Goal: Information Seeking & Learning: Learn about a topic

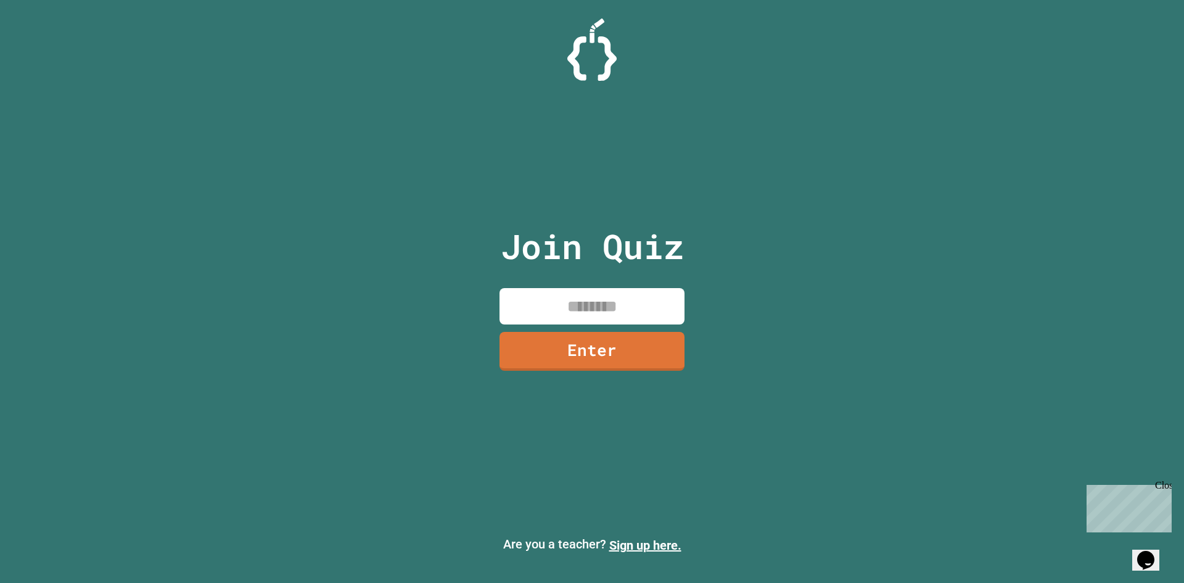
click at [646, 292] on input at bounding box center [592, 306] width 185 height 36
type input "********"
click at [548, 369] on link "Enter" at bounding box center [592, 349] width 184 height 41
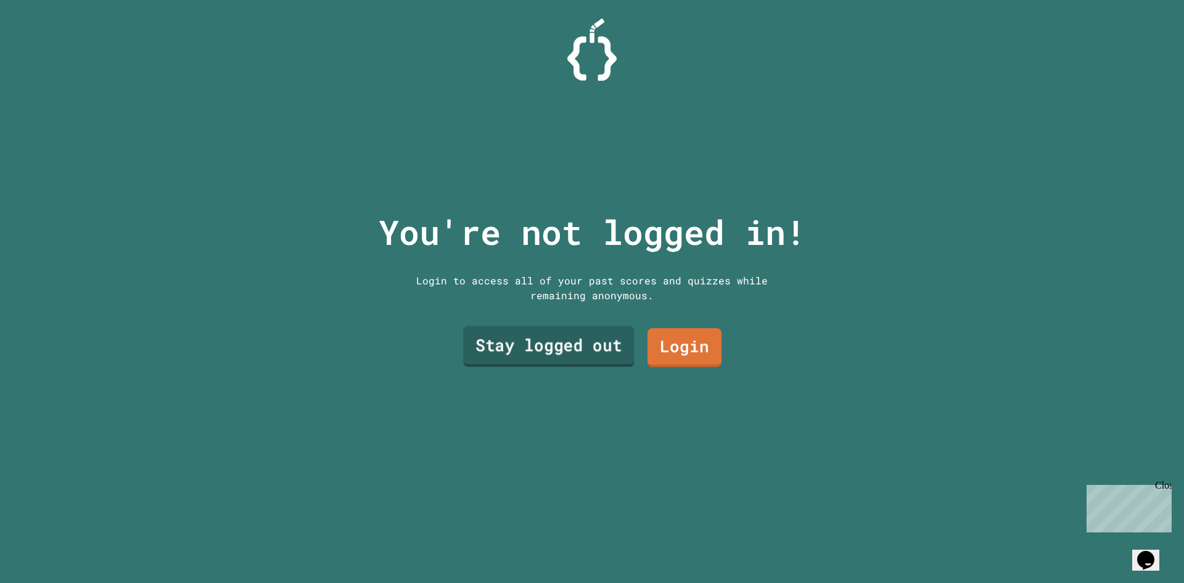
click at [575, 348] on link "Stay logged out" at bounding box center [548, 346] width 171 height 41
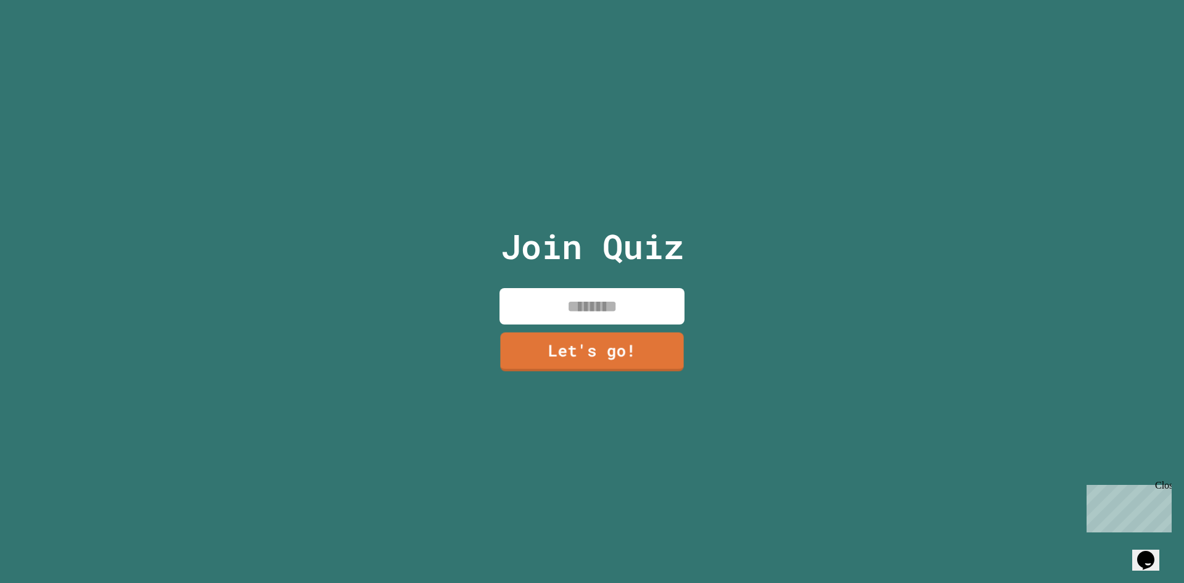
click at [597, 307] on input at bounding box center [592, 306] width 185 height 36
type input "******"
click at [587, 355] on link "Let's go!" at bounding box center [592, 349] width 170 height 41
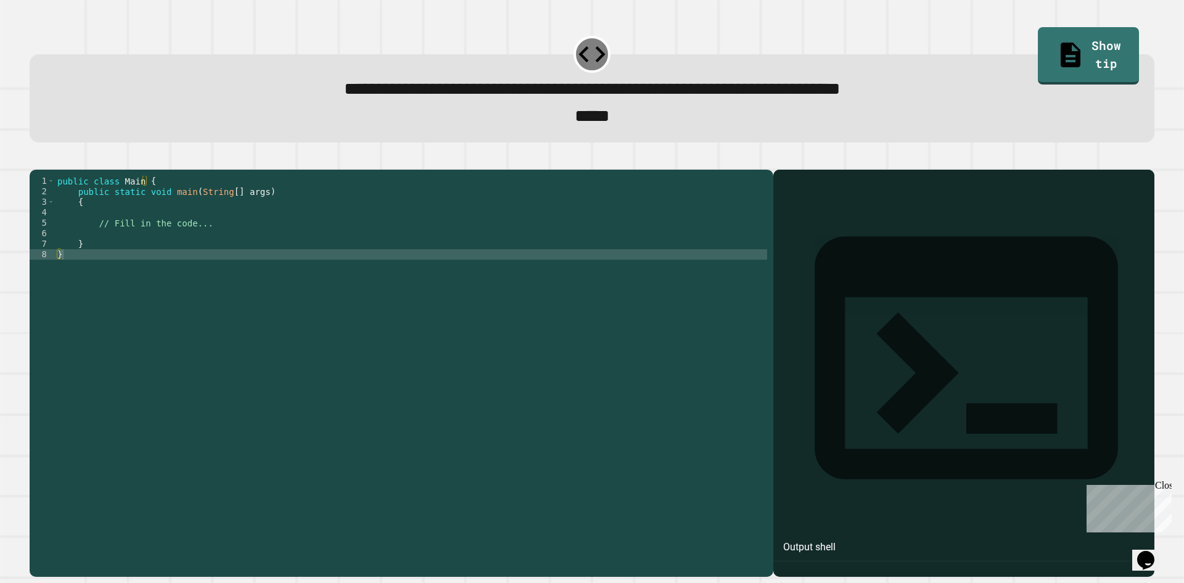
click at [126, 222] on div "public class Main { public static void main ( String [ ] args ) { // Fill in th…" at bounding box center [411, 359] width 712 height 367
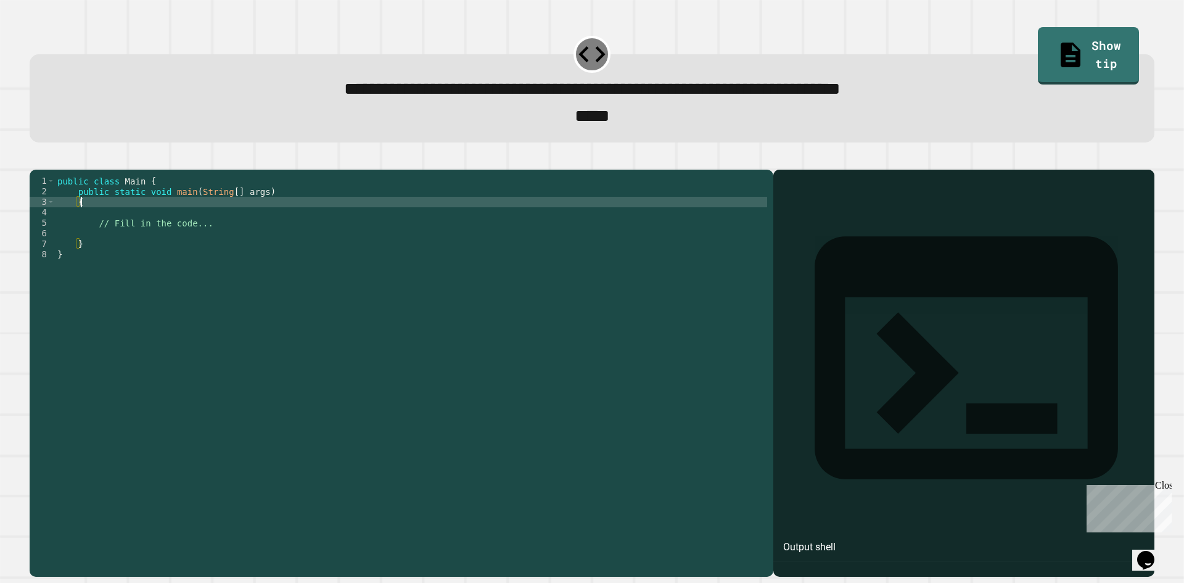
click at [110, 234] on div "public class Main { public static void main ( String [ ] args ) { // Fill in th…" at bounding box center [411, 359] width 712 height 367
click at [122, 220] on div "public class Main { public static void main ( String [ ] args ) { // Fill in th…" at bounding box center [411, 359] width 712 height 367
click at [121, 231] on div "public class Main { public static void main ( String [ ] args ) { // Fill in th…" at bounding box center [411, 359] width 712 height 367
click at [126, 226] on div "public class Main { public static void main ( String [ ] args ) { // Fill in th…" at bounding box center [411, 359] width 712 height 367
type textarea "*"
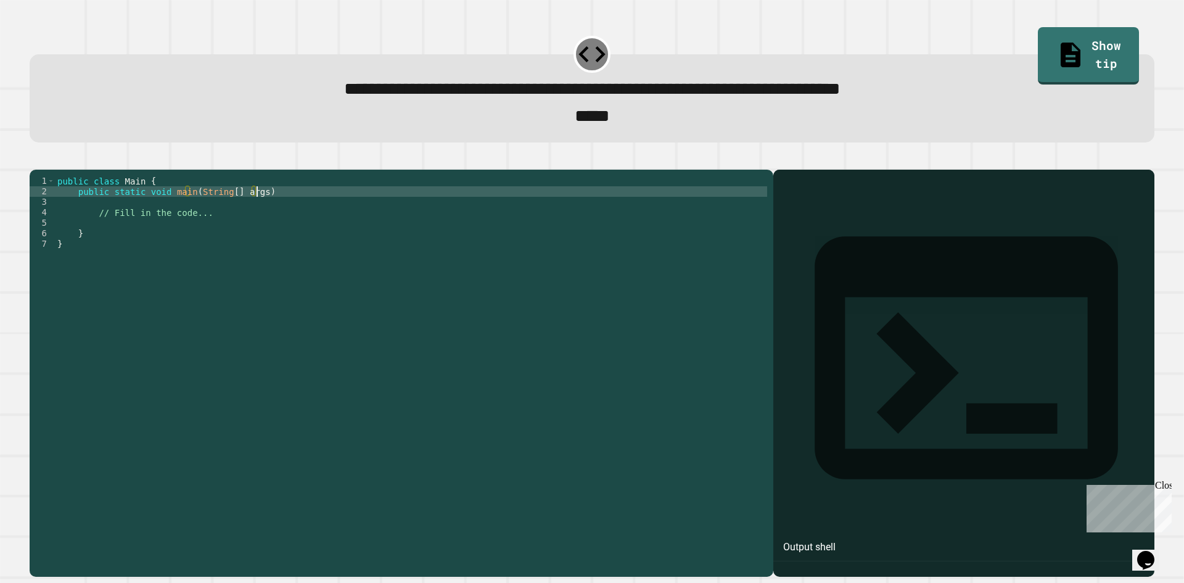
type textarea "**********"
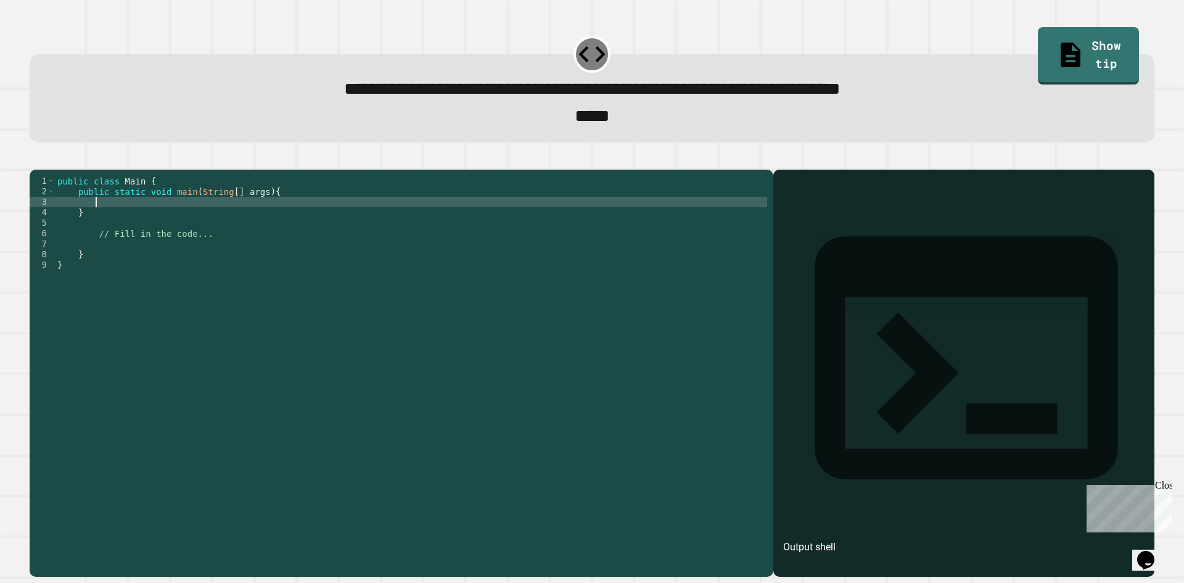
type textarea "*"
type textarea "***"
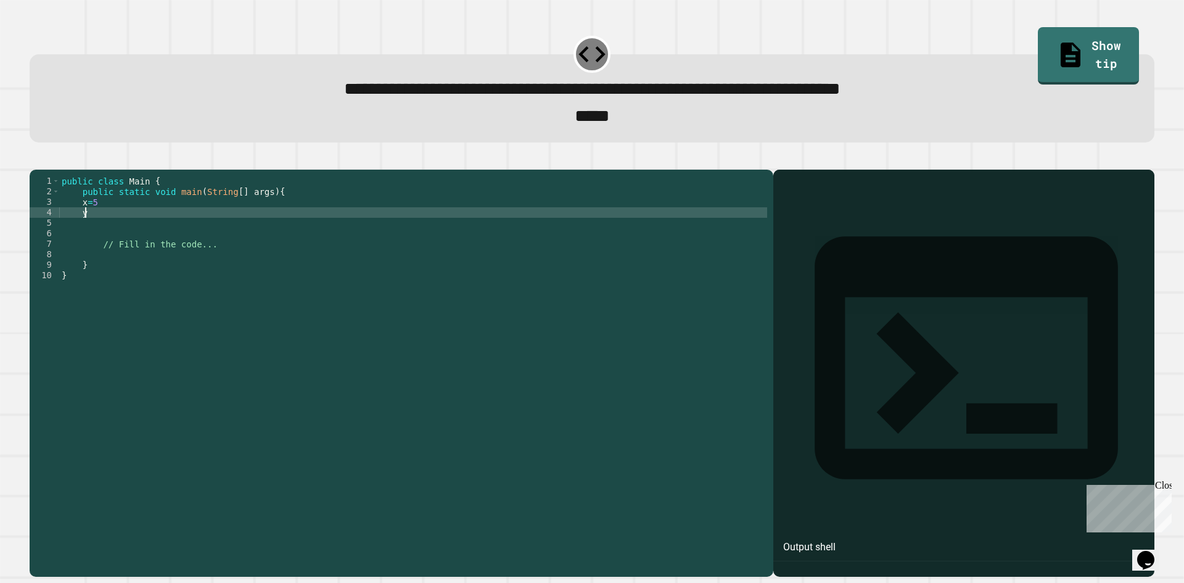
scroll to position [0, 1]
type textarea "***"
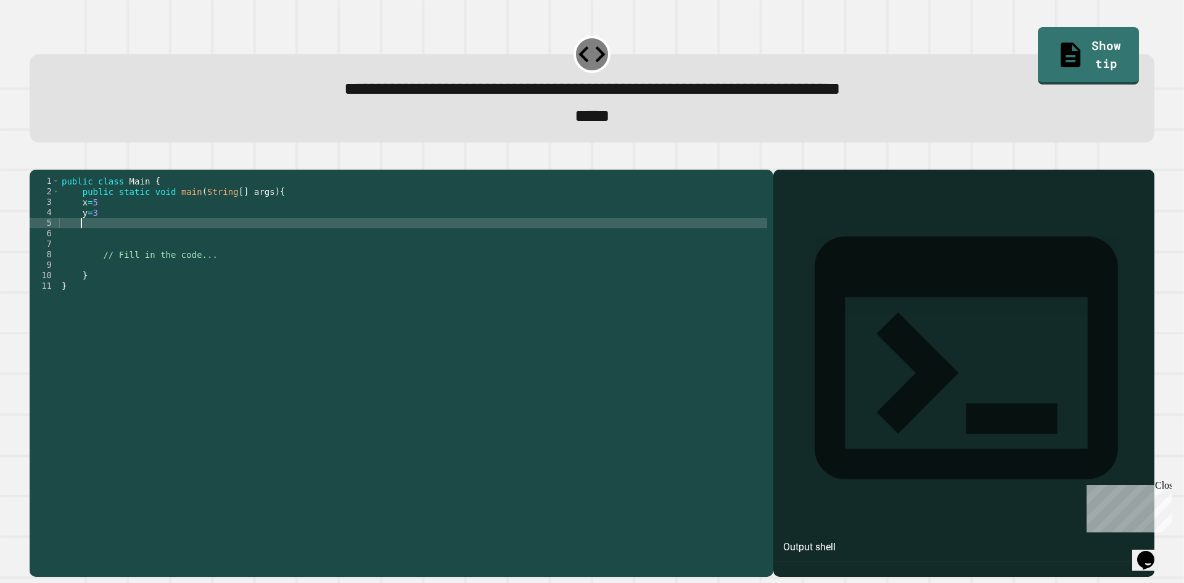
scroll to position [0, 1]
type textarea "*"
click at [77, 225] on div "public class Main { public static void main ( String [ ] args ) { x = 5 y = 3 S…" at bounding box center [413, 359] width 708 height 367
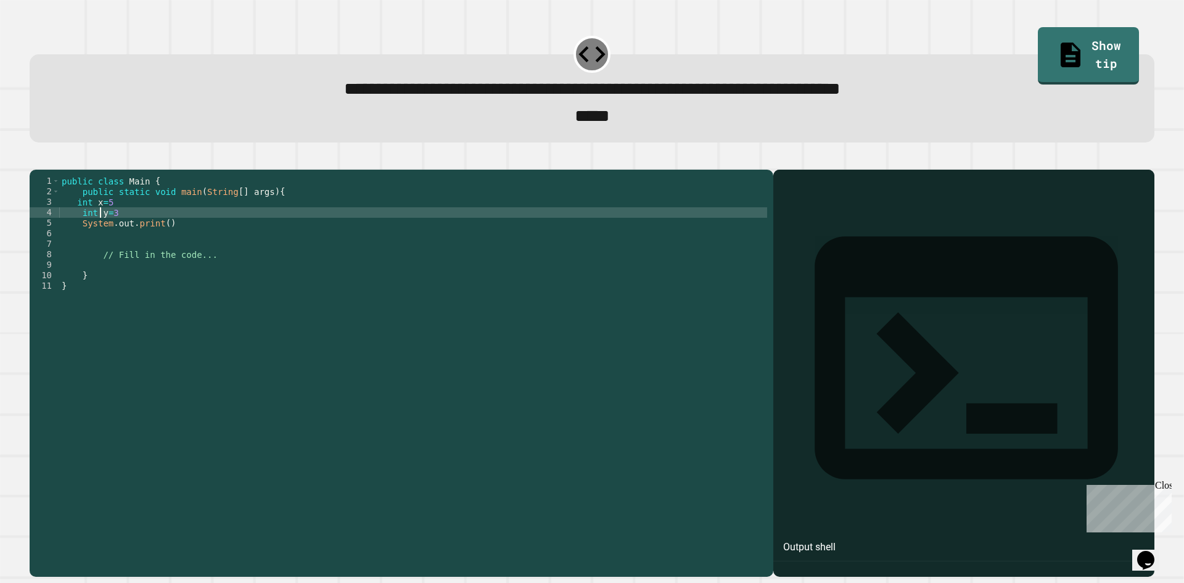
scroll to position [0, 2]
click at [158, 241] on div "public class Main { public static void main ( String [ ] args ) { int x = 5 int…" at bounding box center [413, 359] width 708 height 367
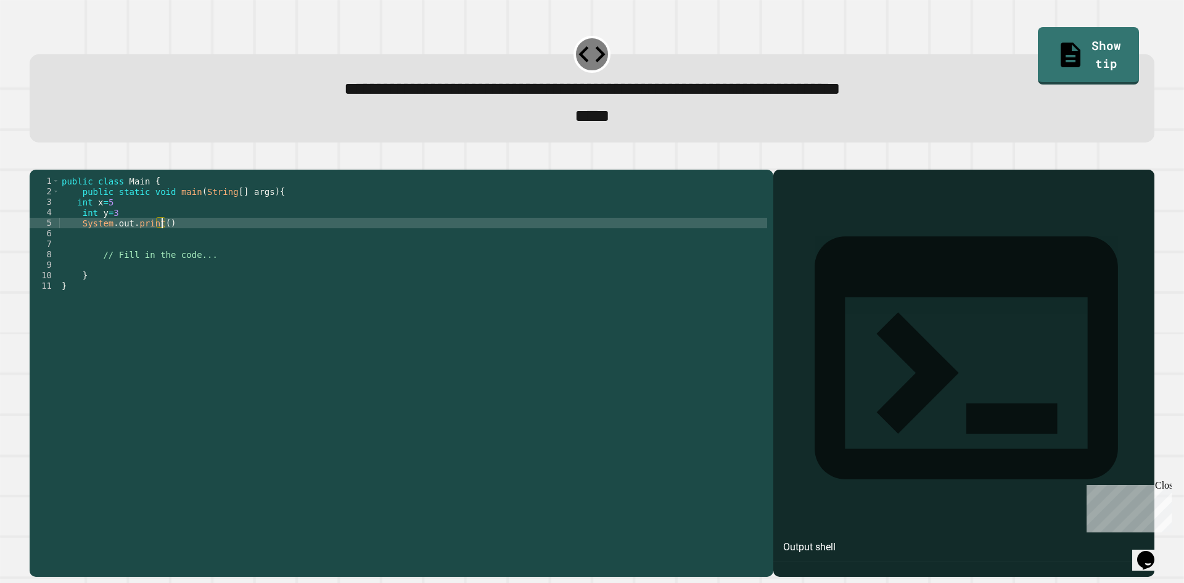
click at [162, 241] on div "public class Main { public static void main ( String [ ] args ) { int x = 5 int…" at bounding box center [413, 359] width 708 height 367
click at [901, 147] on div "**********" at bounding box center [591, 85] width 1137 height 125
click at [36, 159] on icon "button" at bounding box center [36, 159] width 0 height 0
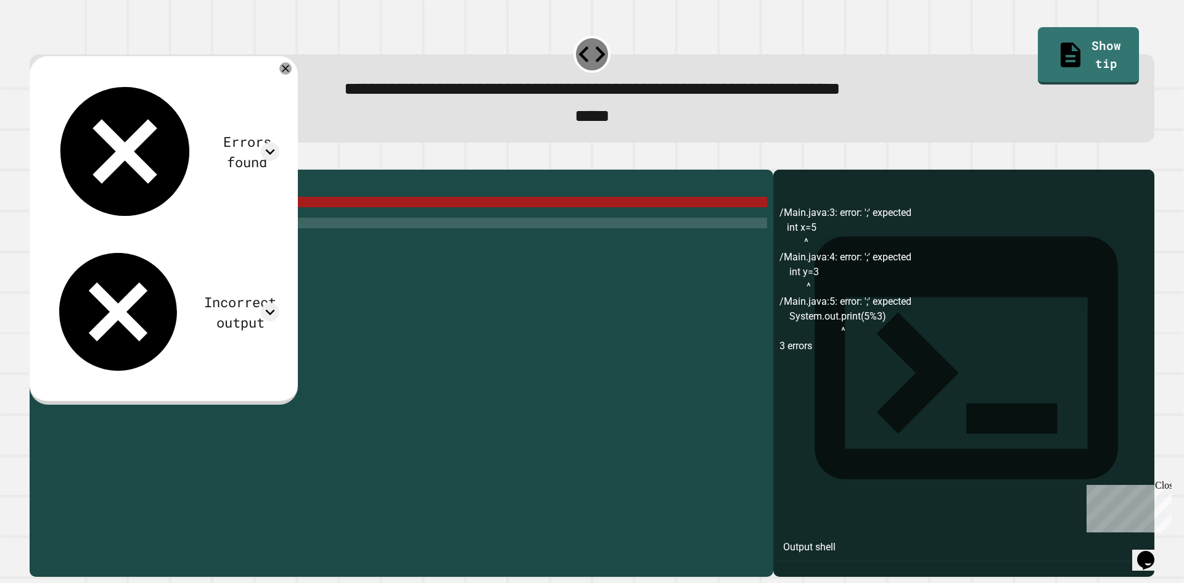
scroll to position [0, 3]
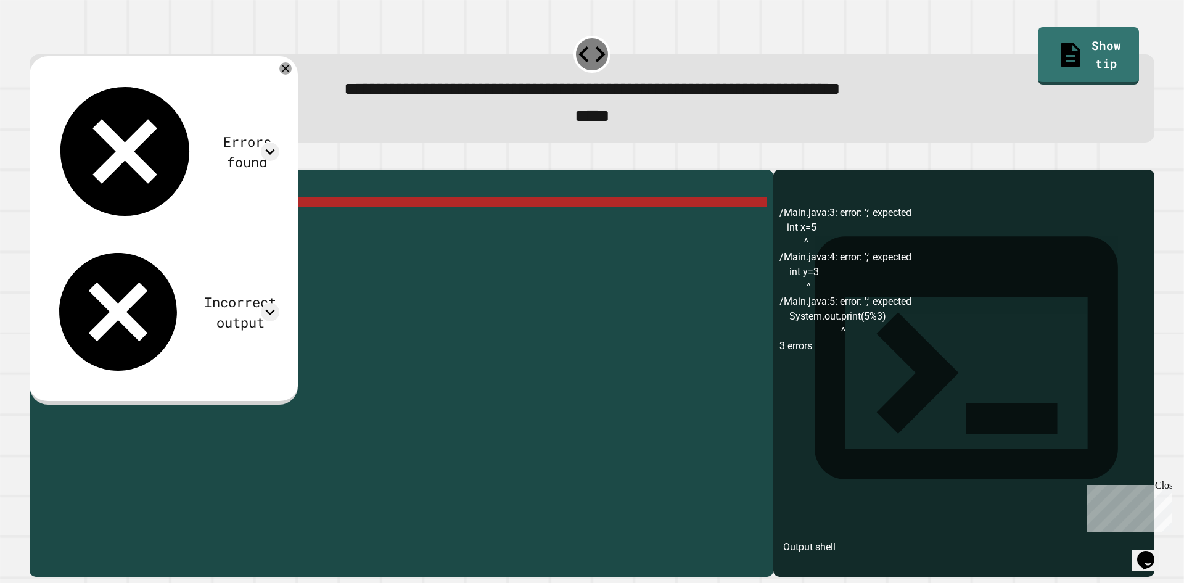
click at [193, 221] on div "public class Main { public static void main ( String [ ] args ) { int x = 5 int…" at bounding box center [413, 359] width 708 height 367
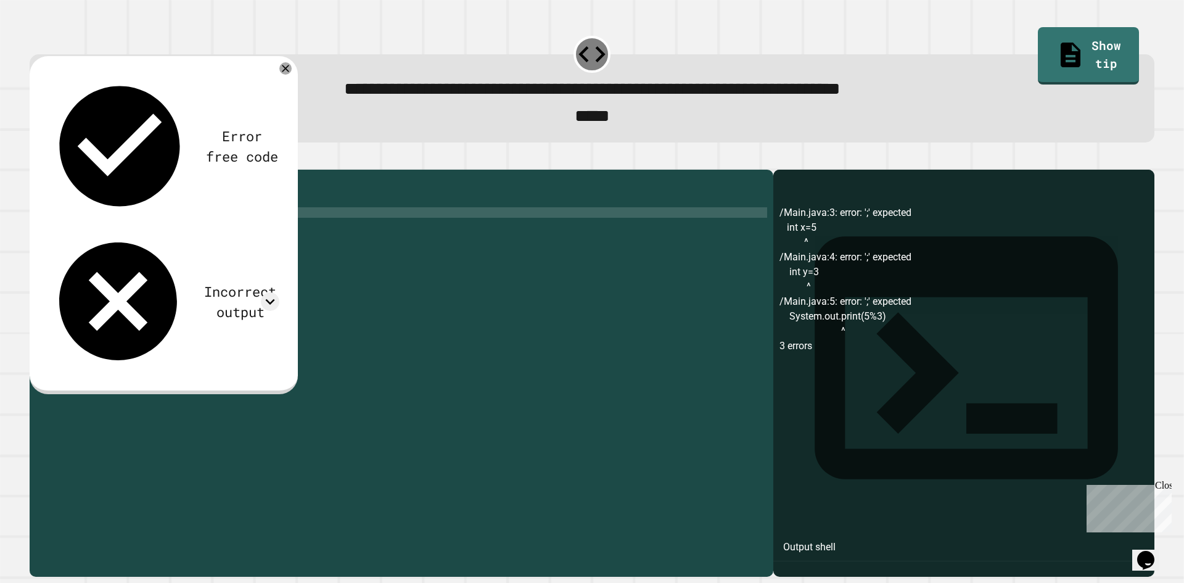
type textarea "**********"
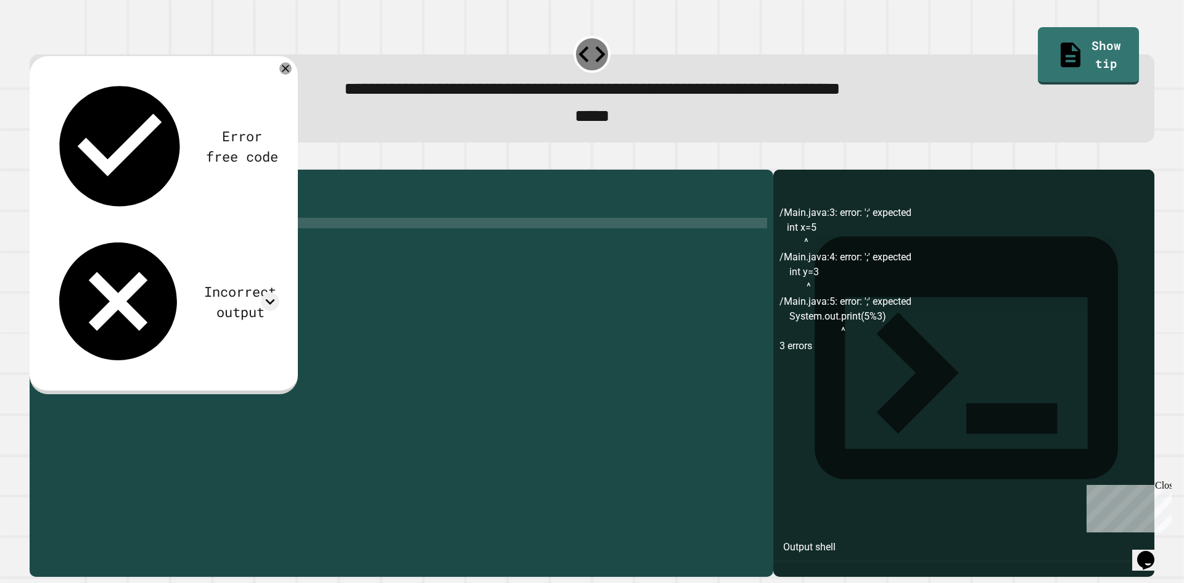
scroll to position [0, 8]
type textarea "**********"
click at [36, 159] on icon "button" at bounding box center [36, 159] width 0 height 0
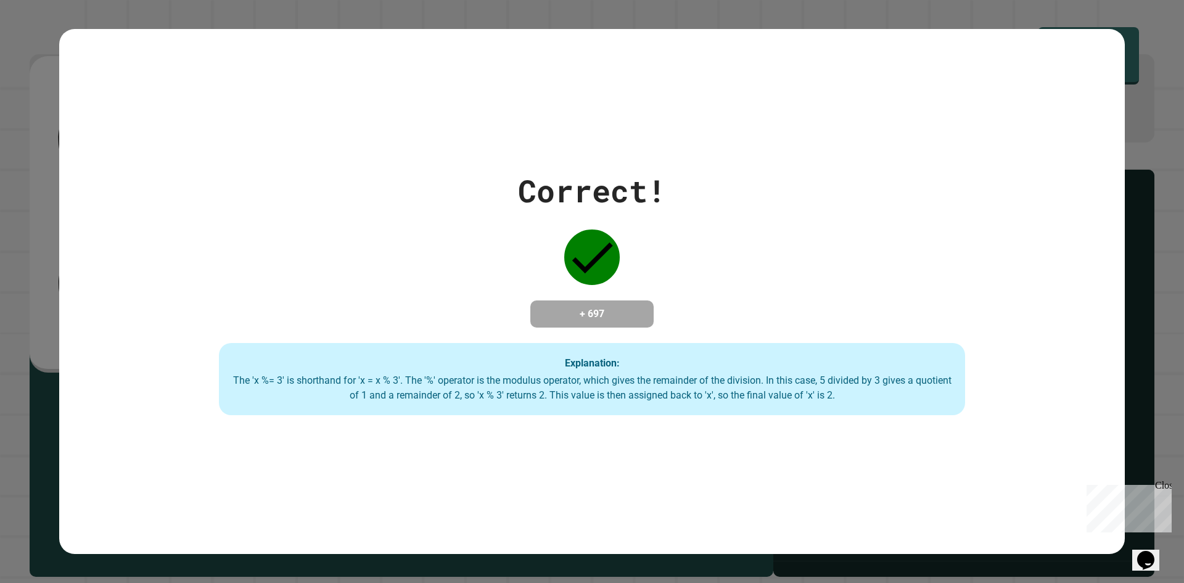
click at [1166, 485] on div "Close" at bounding box center [1162, 487] width 15 height 15
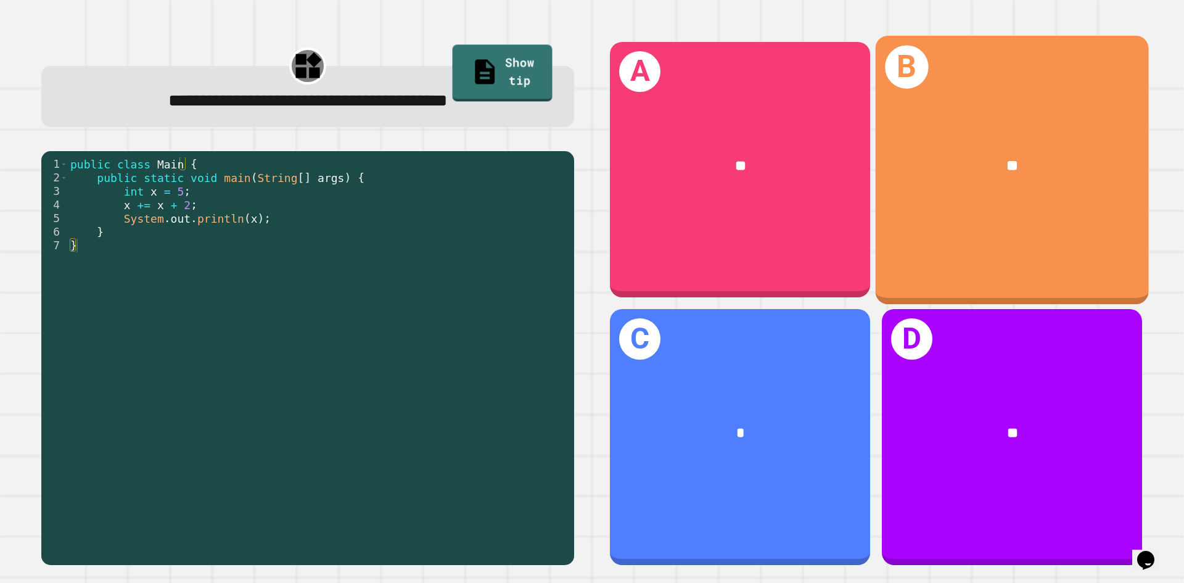
click at [941, 76] on div "B **" at bounding box center [1012, 169] width 273 height 268
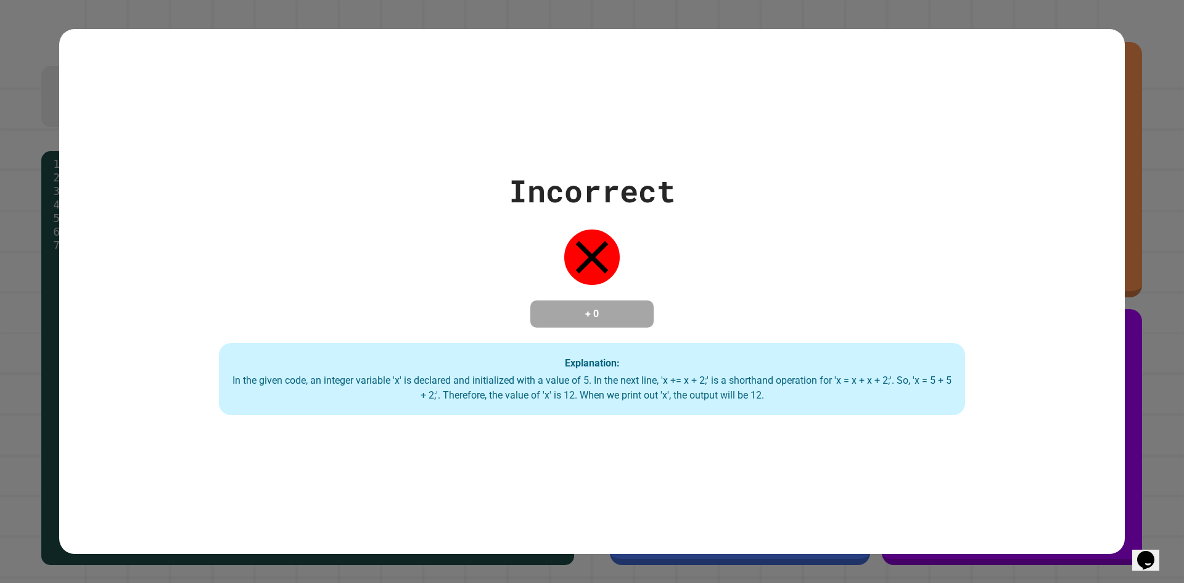
click at [400, 126] on div "Incorrect + 0 Explanation: In the given code, an integer variable 'x' is declar…" at bounding box center [592, 291] width 1066 height 525
click at [264, 212] on div "Incorrect + 0 Explanation: In the given code, an integer variable 'x' is declar…" at bounding box center [592, 292] width 1066 height 248
click at [779, 316] on div "Incorrect + 0 Explanation: In the given code, an integer variable 'x' is declar…" at bounding box center [592, 292] width 1066 height 248
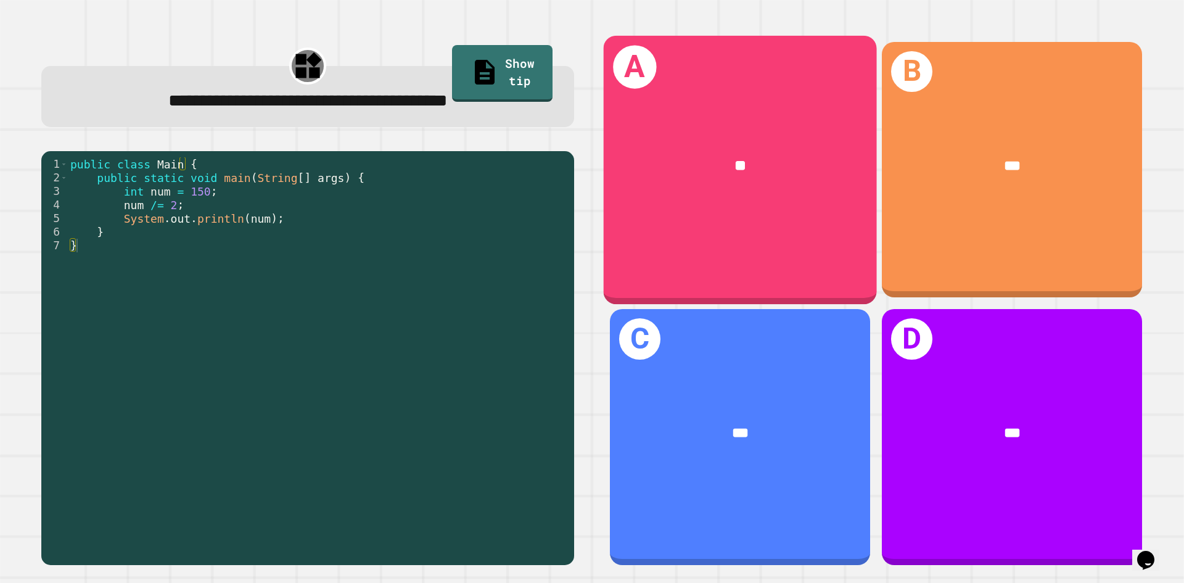
click at [740, 223] on div "A **" at bounding box center [740, 169] width 273 height 268
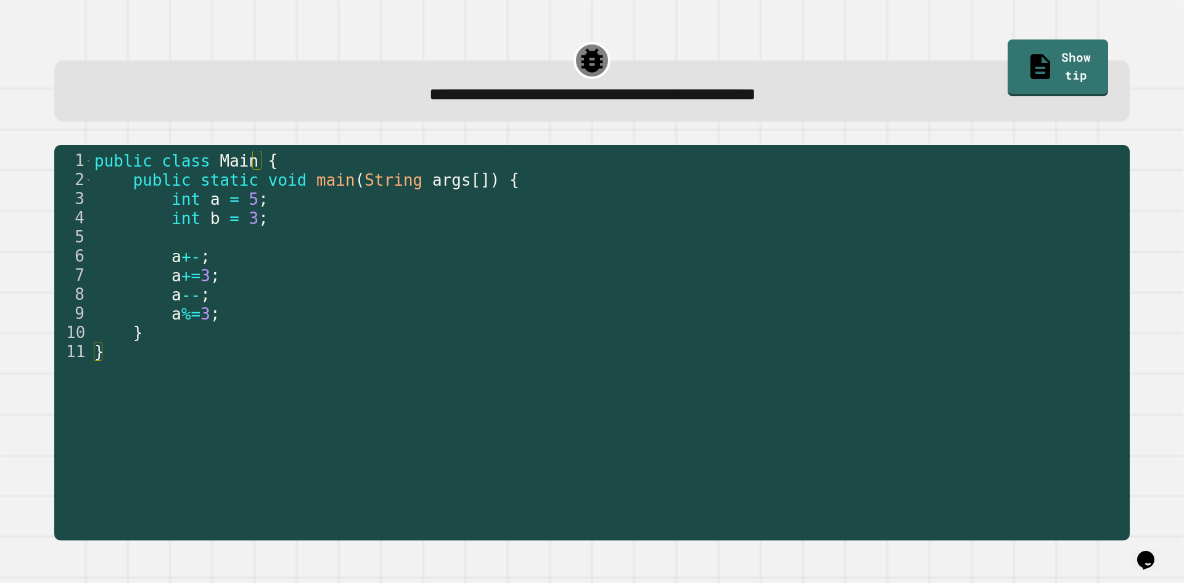
click at [425, 31] on div "**********" at bounding box center [591, 287] width 1137 height 529
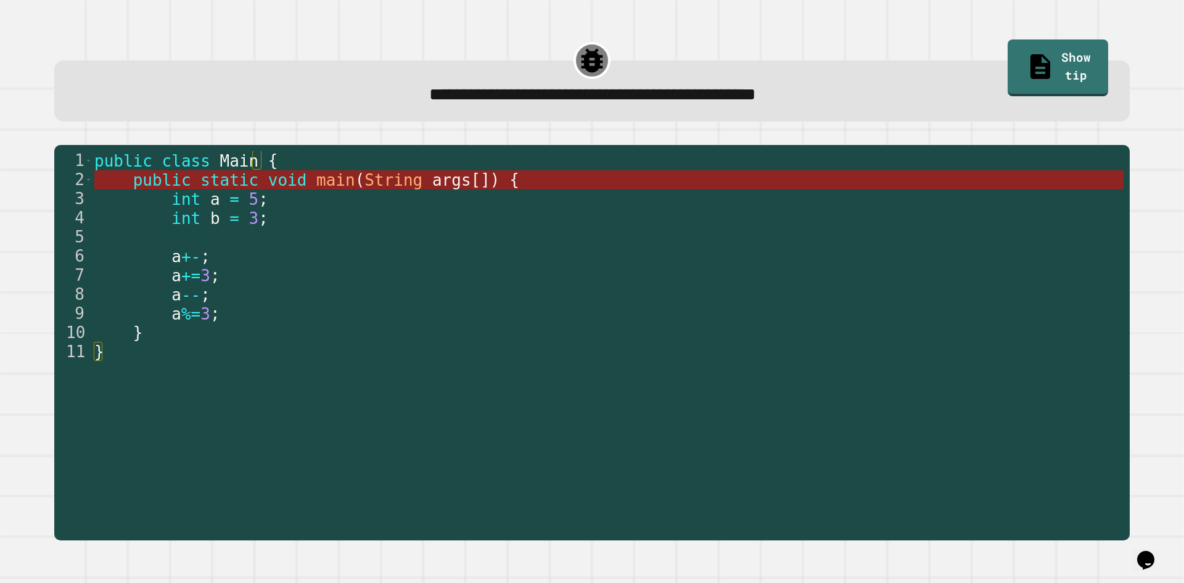
click at [273, 188] on span "void" at bounding box center [287, 180] width 39 height 19
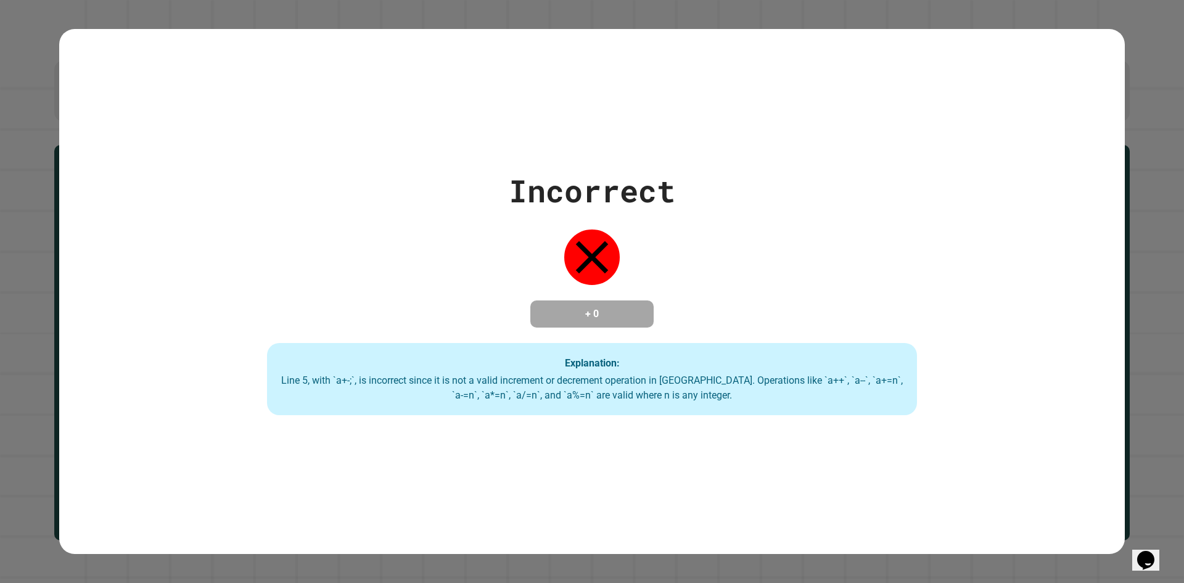
click at [478, 331] on div "Incorrect + 0 Explanation: Line 5, with `a+-;`, is incorrect since it is not a …" at bounding box center [592, 292] width 929 height 248
click at [405, 122] on div "Incorrect + 0 Explanation: Line 5, with `a+-;`, is incorrect since it is not a …" at bounding box center [592, 291] width 1066 height 525
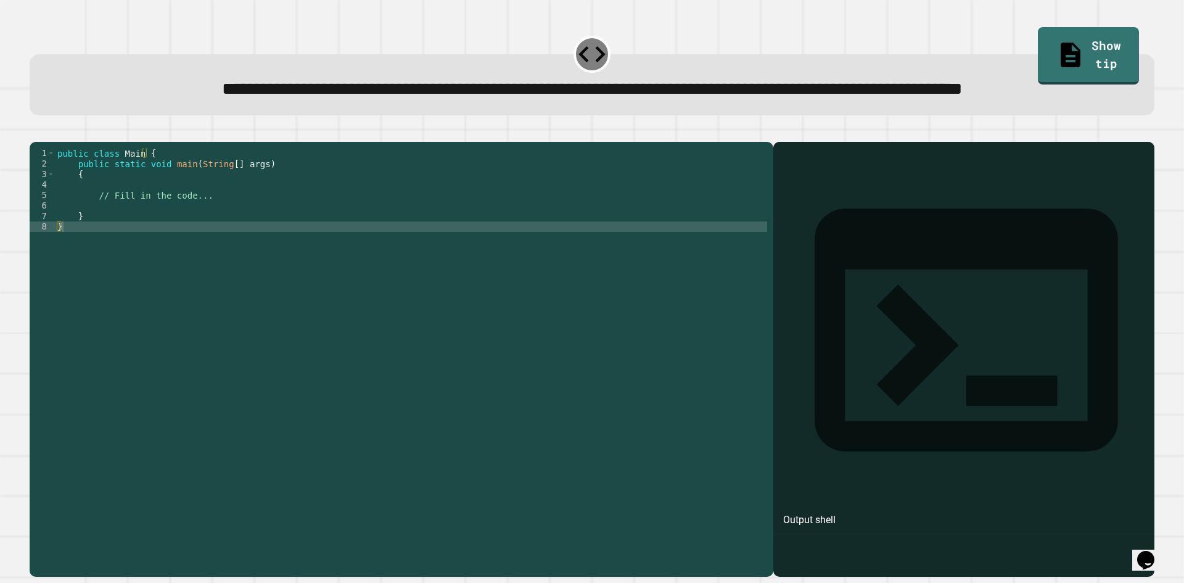
click at [205, 223] on div "public class Main { public static void main ( String [ ] args ) { // Fill in th…" at bounding box center [411, 331] width 712 height 367
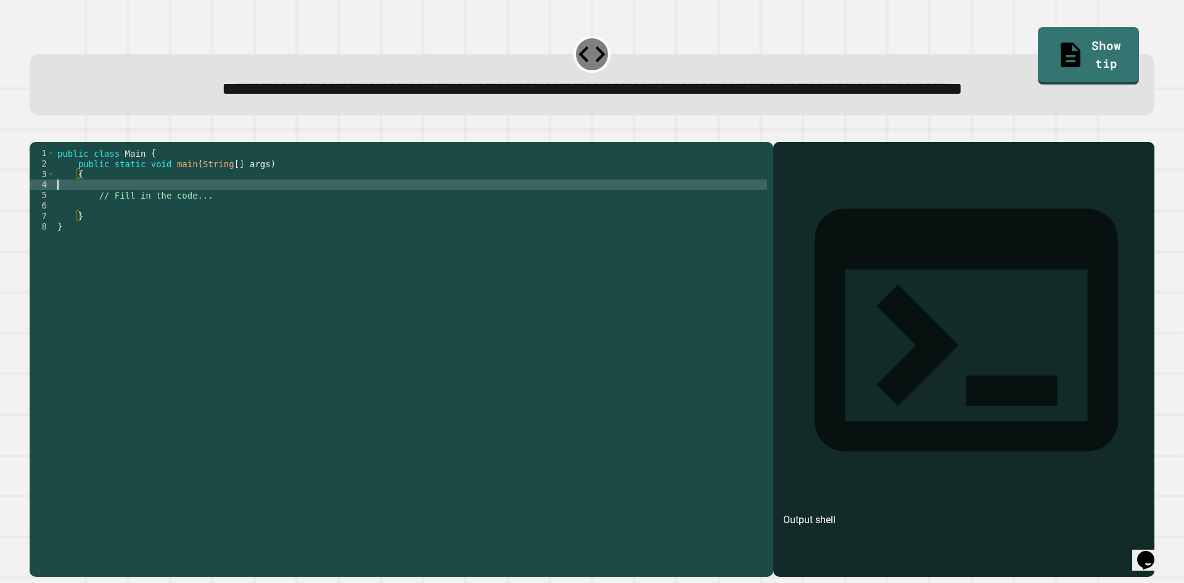
click at [196, 236] on div "public class Main { public static void main ( String [ ] args ) { // Fill in th…" at bounding box center [411, 331] width 712 height 367
type textarea "*****"
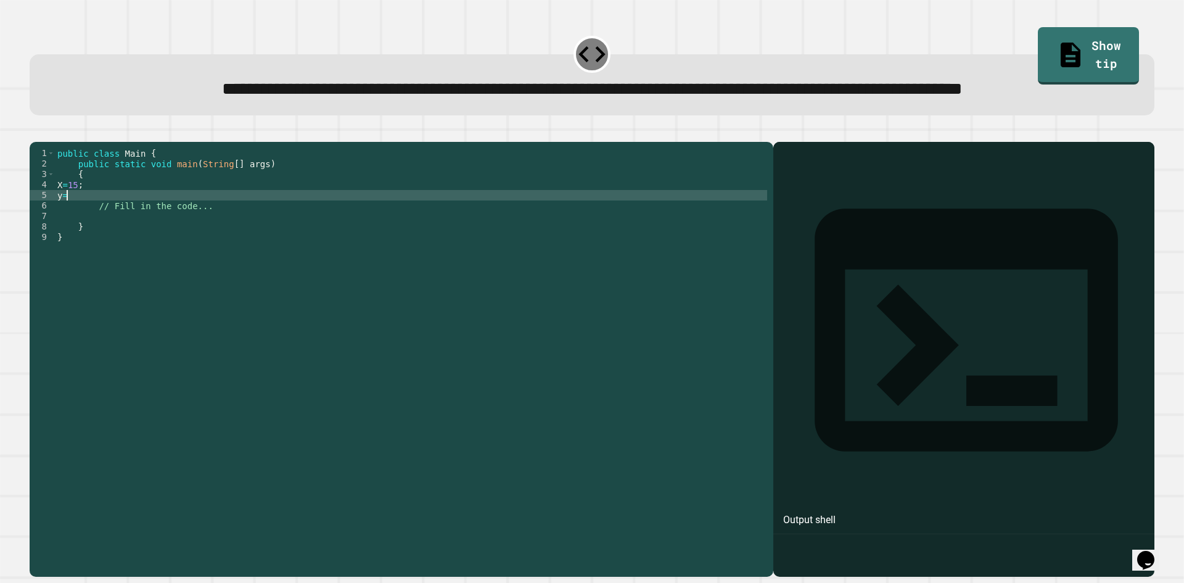
type textarea "****"
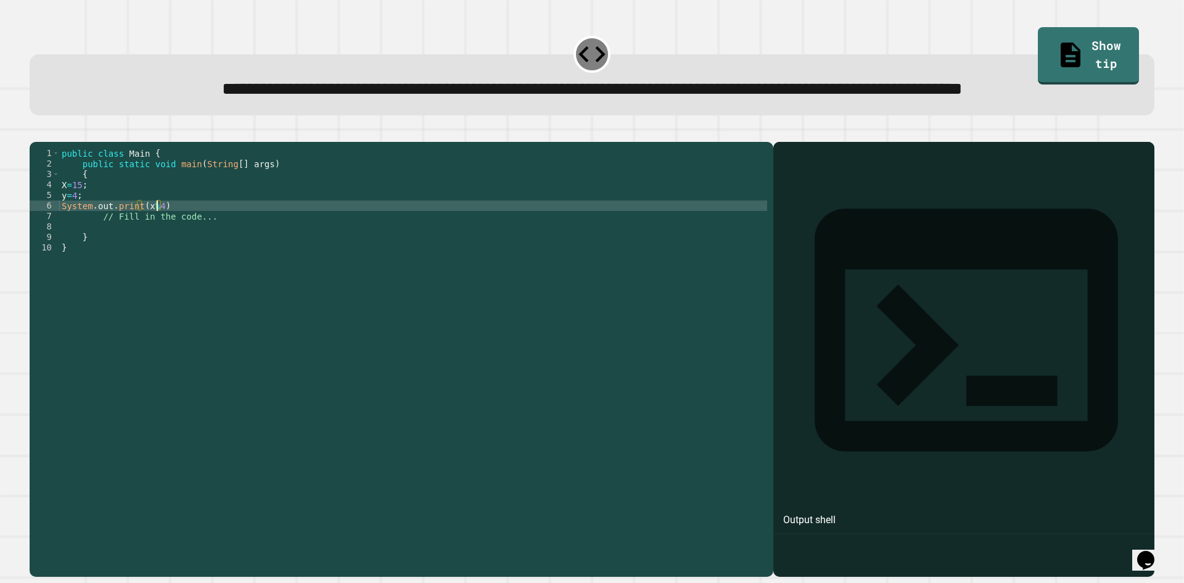
scroll to position [0, 6]
click at [47, 144] on icon "button" at bounding box center [44, 139] width 7 height 9
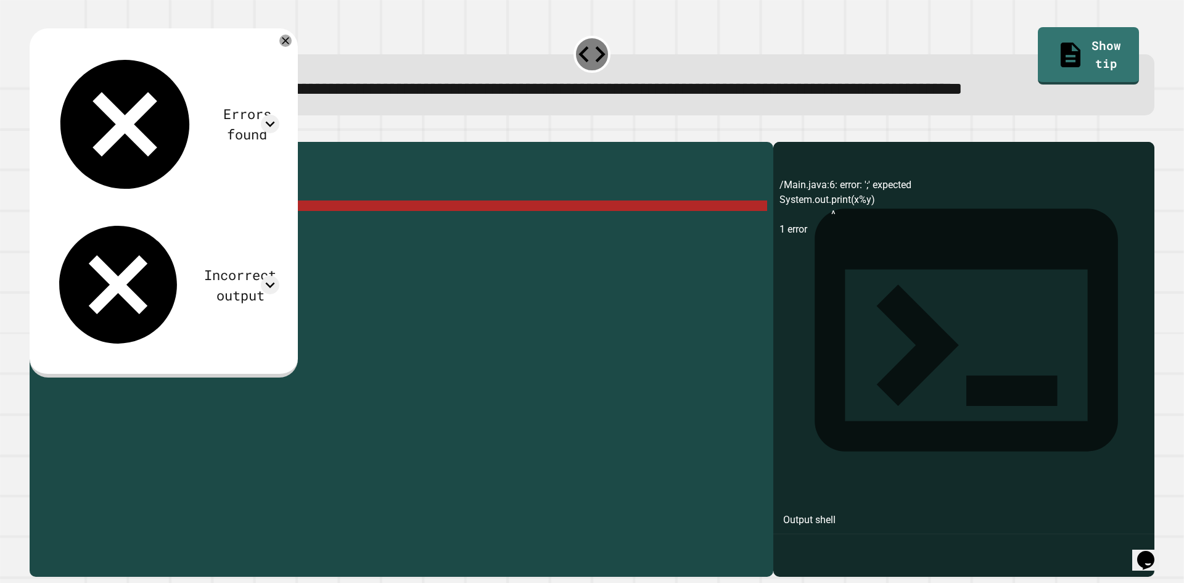
click at [177, 257] on div "public class Main { public static void main ( String [ ] args ) { X = 15 ; y = …" at bounding box center [413, 331] width 708 height 367
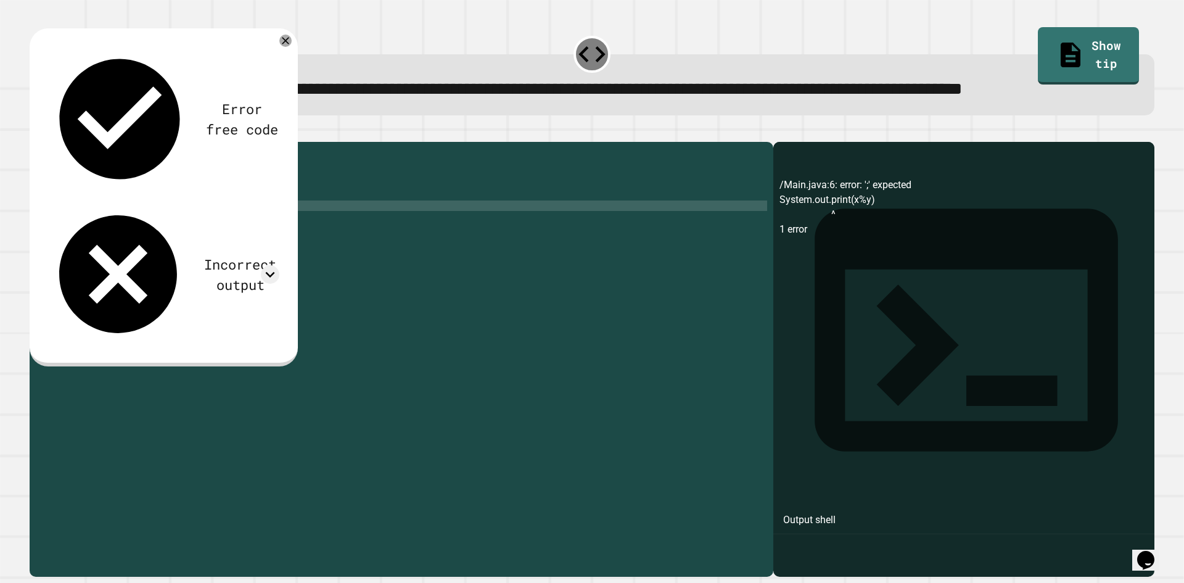
click at [36, 132] on icon "button" at bounding box center [36, 132] width 0 height 0
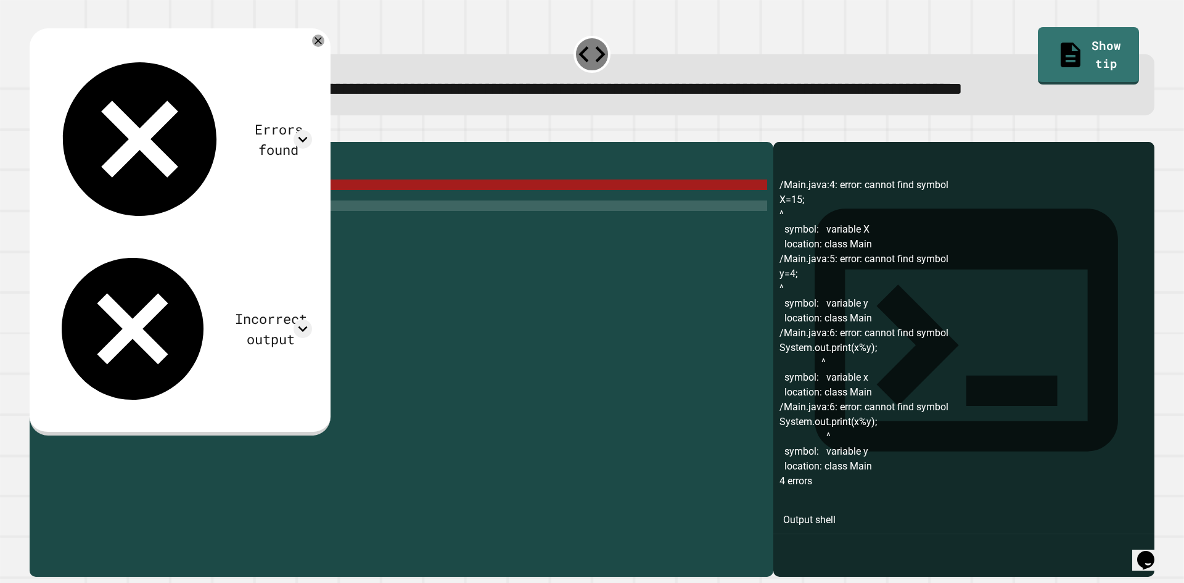
scroll to position [0, 1]
click at [419, 229] on div "public class Main { public static void main ( String [ ] args ) { X = 15 ; y = …" at bounding box center [413, 331] width 708 height 367
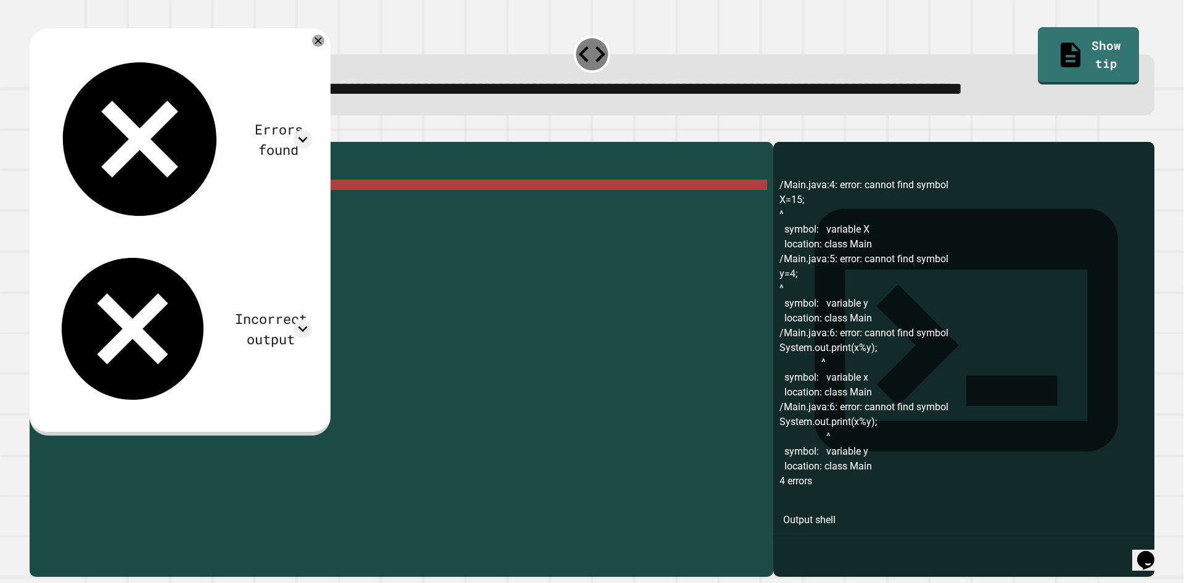
scroll to position [0, 0]
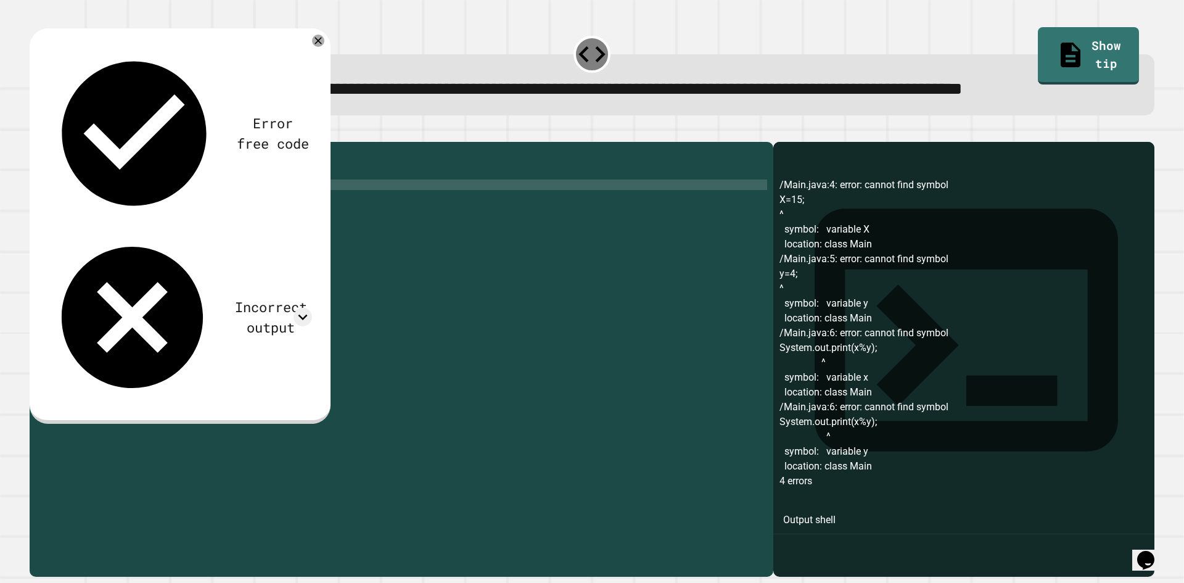
click at [36, 132] on icon "button" at bounding box center [36, 132] width 0 height 0
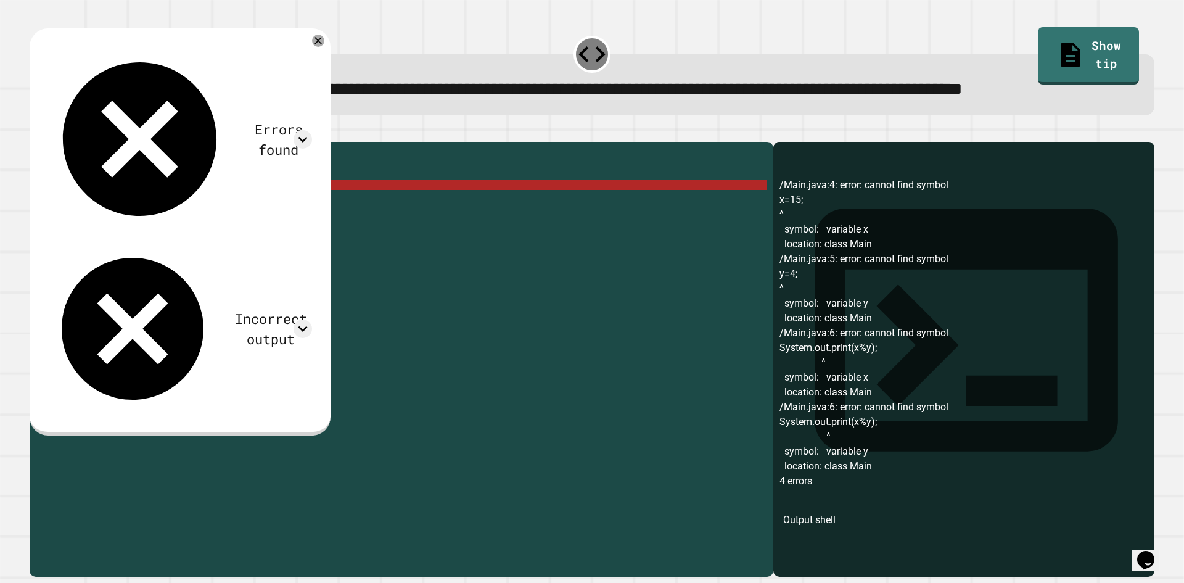
click at [57, 190] on div "4" at bounding box center [45, 184] width 30 height 10
click at [60, 233] on div "public class Main { public static void main ( String [ ] args ) { x = 15 ; y = …" at bounding box center [413, 331] width 708 height 367
click at [94, 219] on div "public class Main { public static void main ( String [ ] args ) { x = 15 ; y = …" at bounding box center [413, 331] width 708 height 367
type textarea "*"
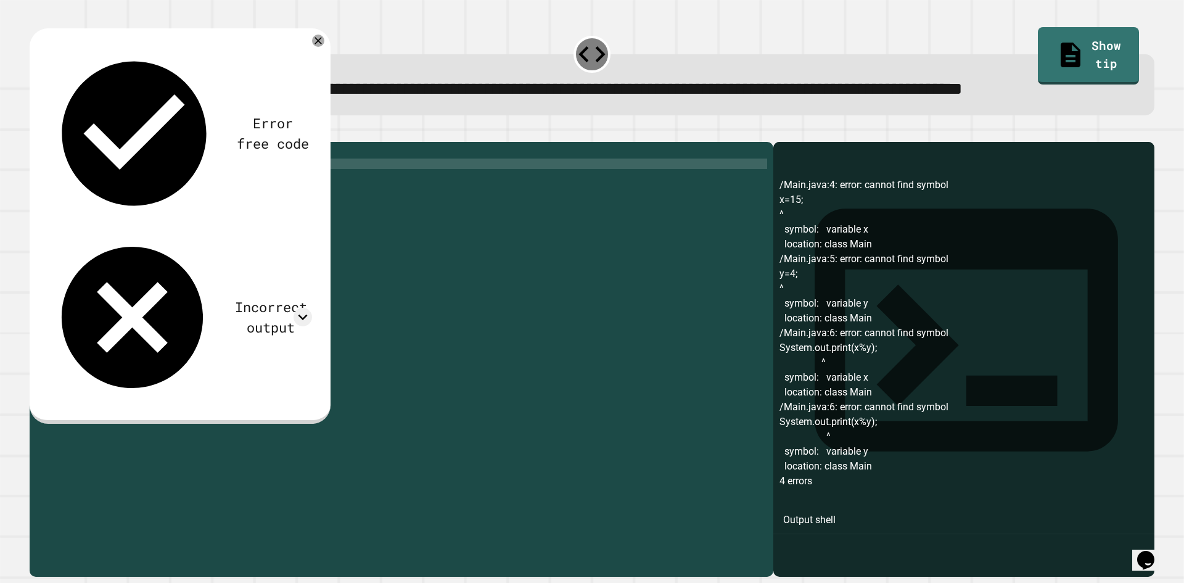
scroll to position [0, 14]
type textarea "**********"
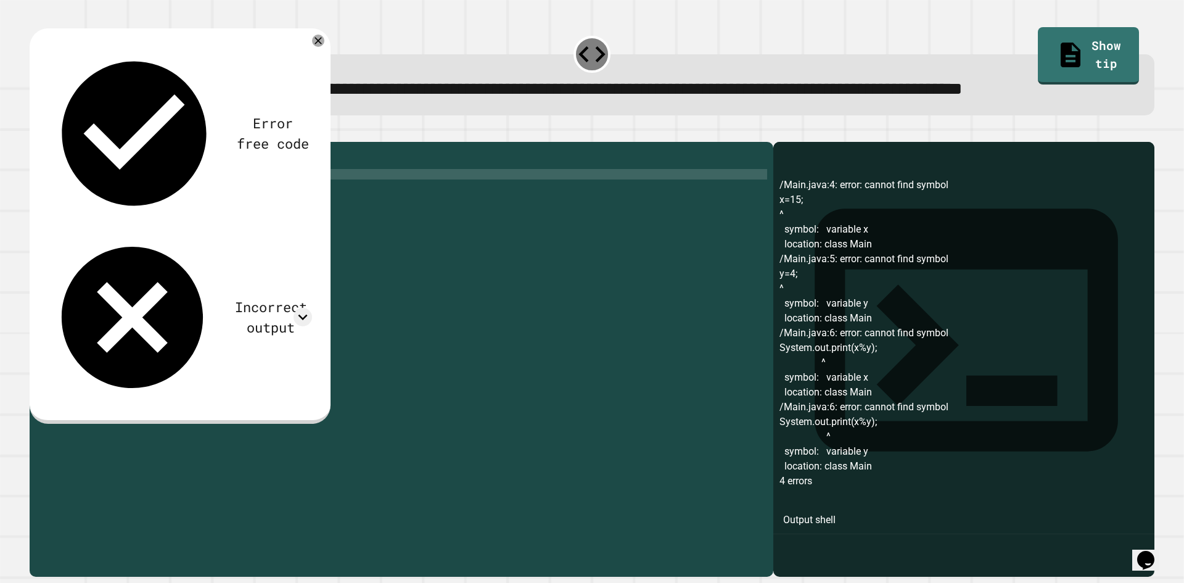
scroll to position [0, 1]
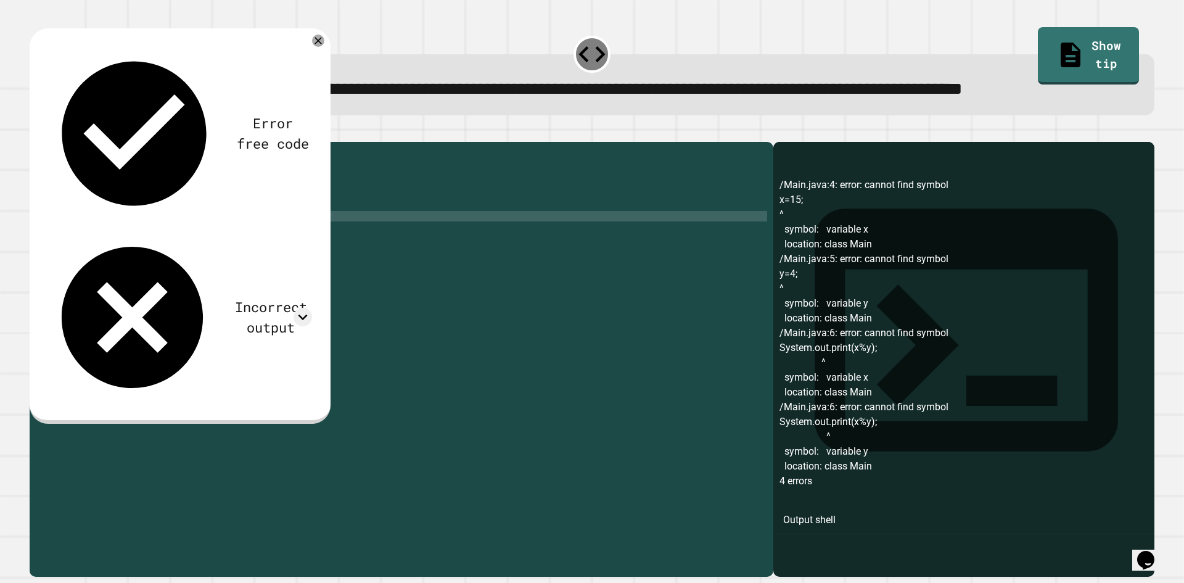
type textarea "**********"
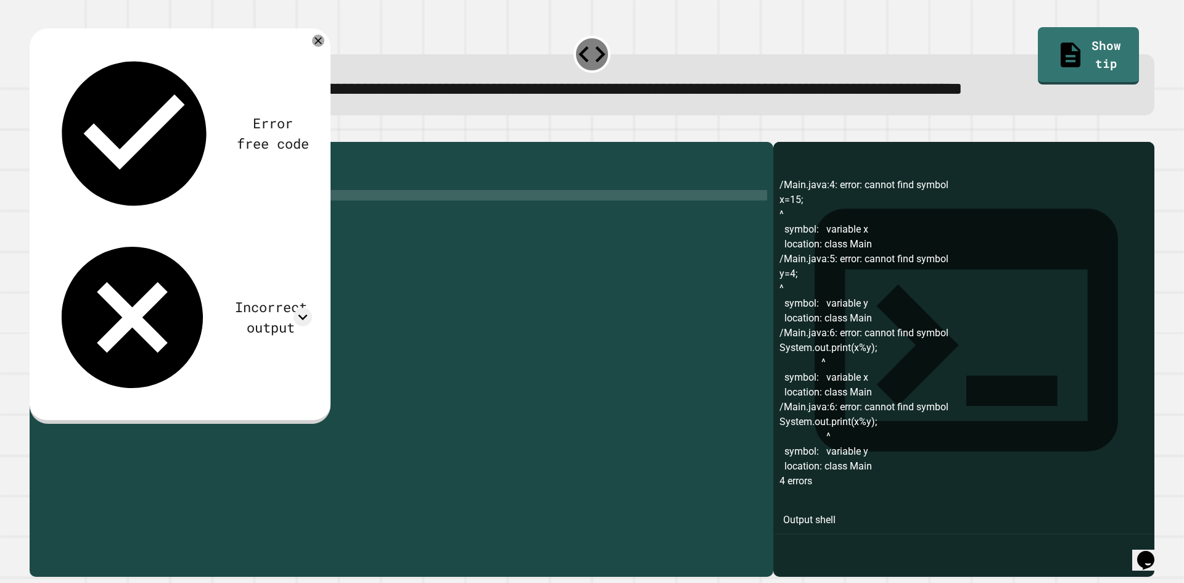
scroll to position [0, 1]
type textarea "********"
click at [36, 132] on icon "button" at bounding box center [36, 132] width 0 height 0
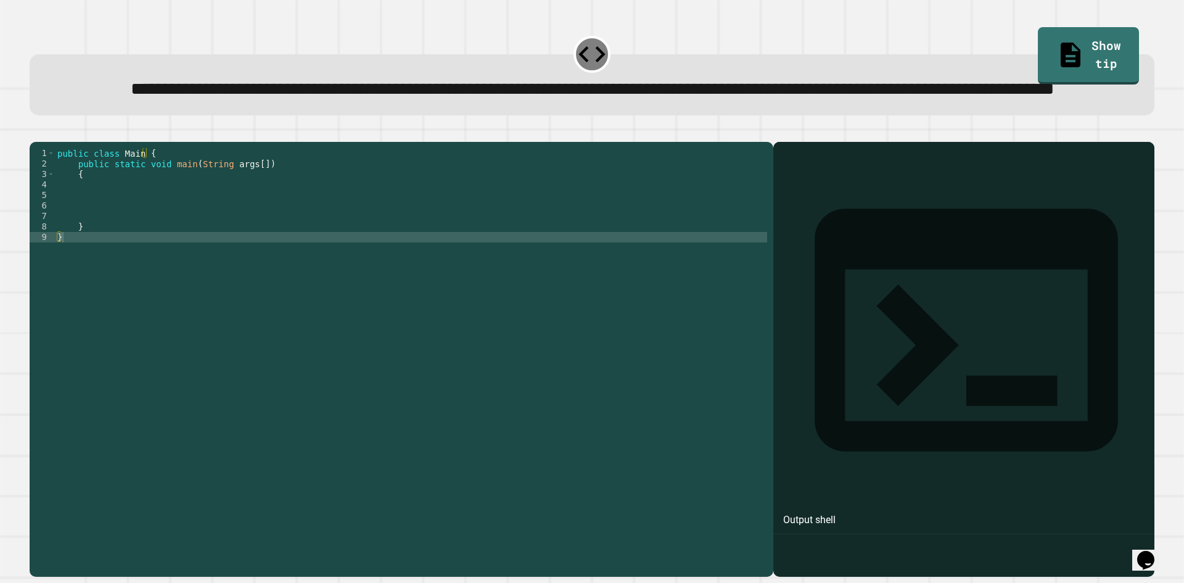
click at [303, 62] on div "**********" at bounding box center [592, 84] width 1125 height 61
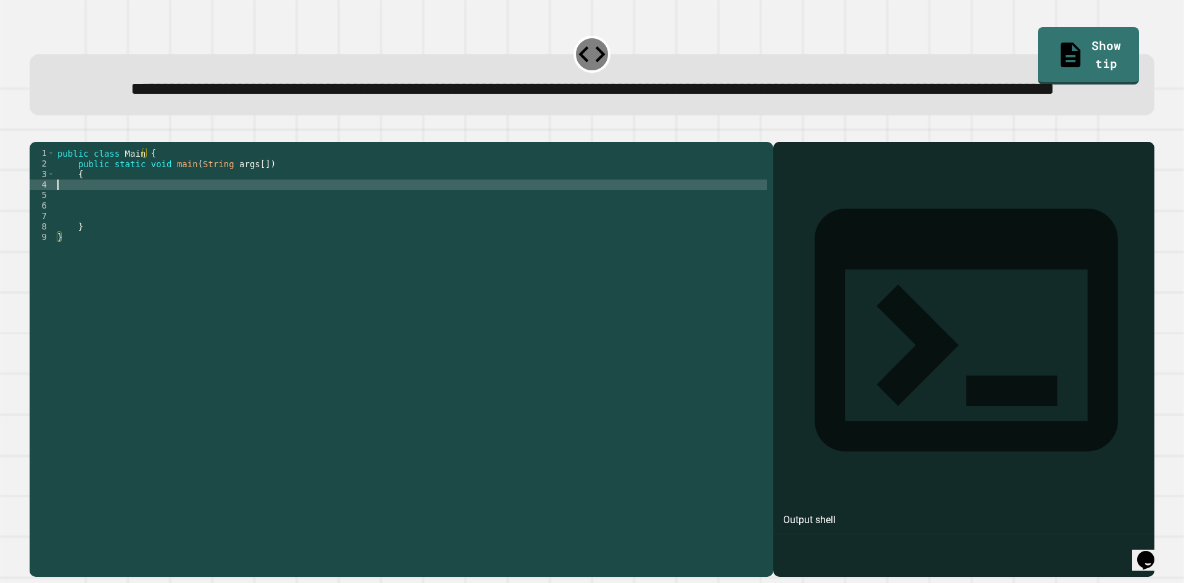
click at [221, 234] on div "public class Main { public static void main ( String args [ ]) { } }" at bounding box center [411, 331] width 712 height 367
click at [85, 226] on div "public class Main { public static void main ( String args [ ]) { } }" at bounding box center [411, 331] width 712 height 367
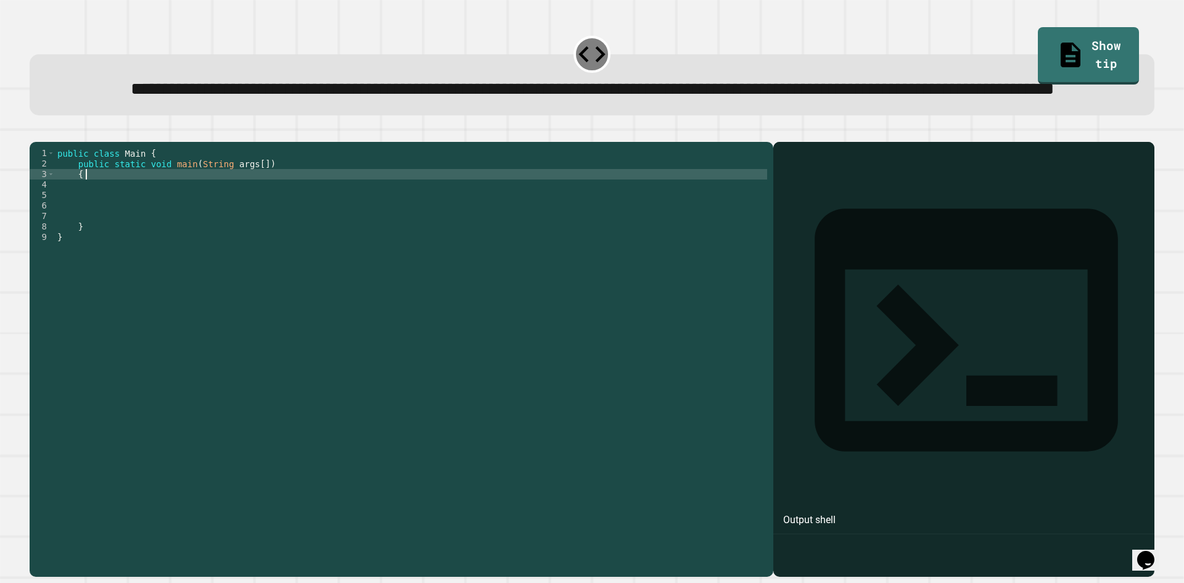
click at [93, 230] on div "public class Main { public static void main ( String args [ ]) { } }" at bounding box center [411, 331] width 712 height 367
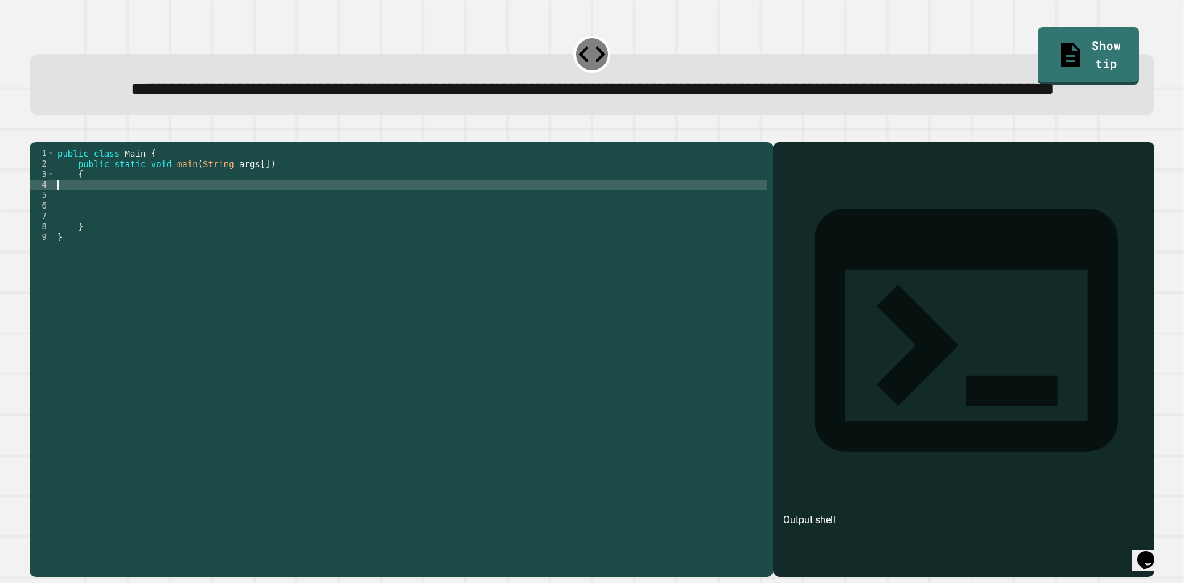
scroll to position [0, 0]
click at [99, 225] on div "public class Main { public static void main ( String args [ ]) { } }" at bounding box center [411, 331] width 712 height 367
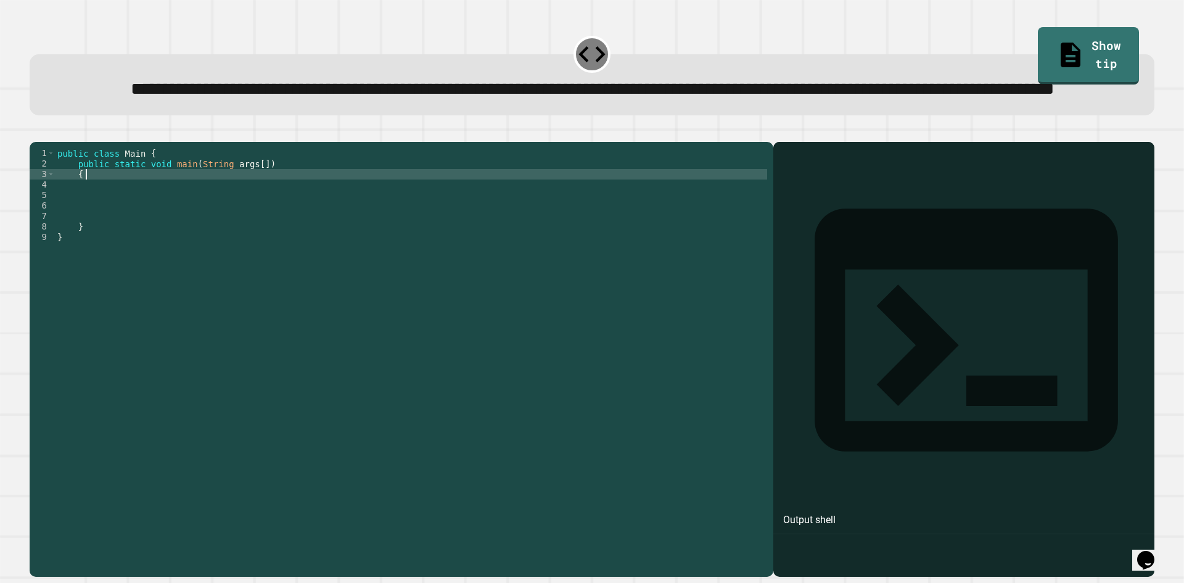
type textarea "*"
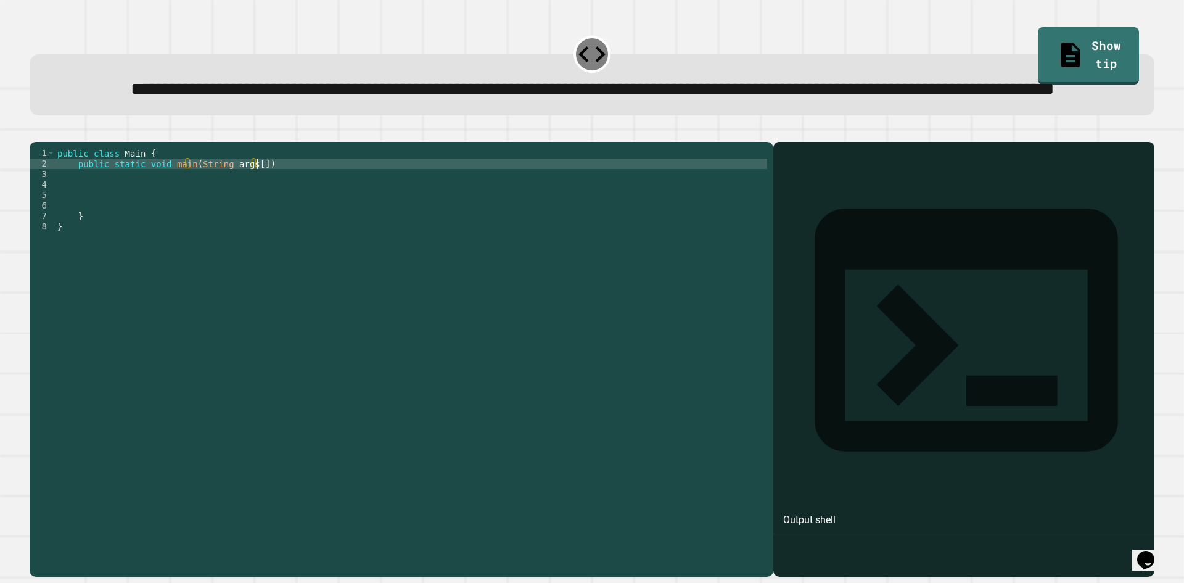
type textarea "**********"
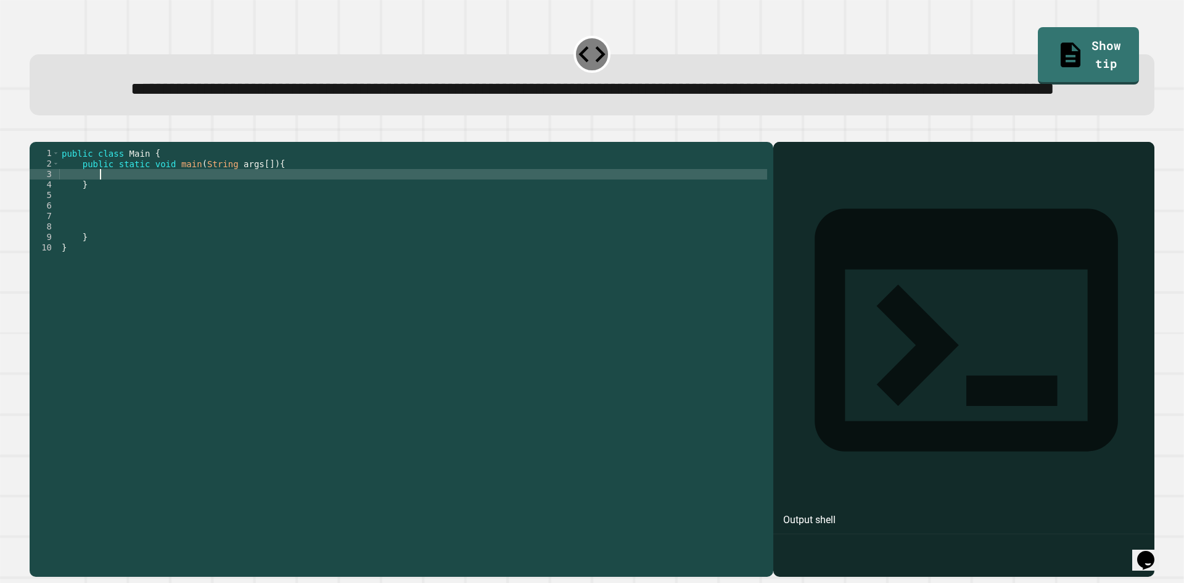
type textarea "*"
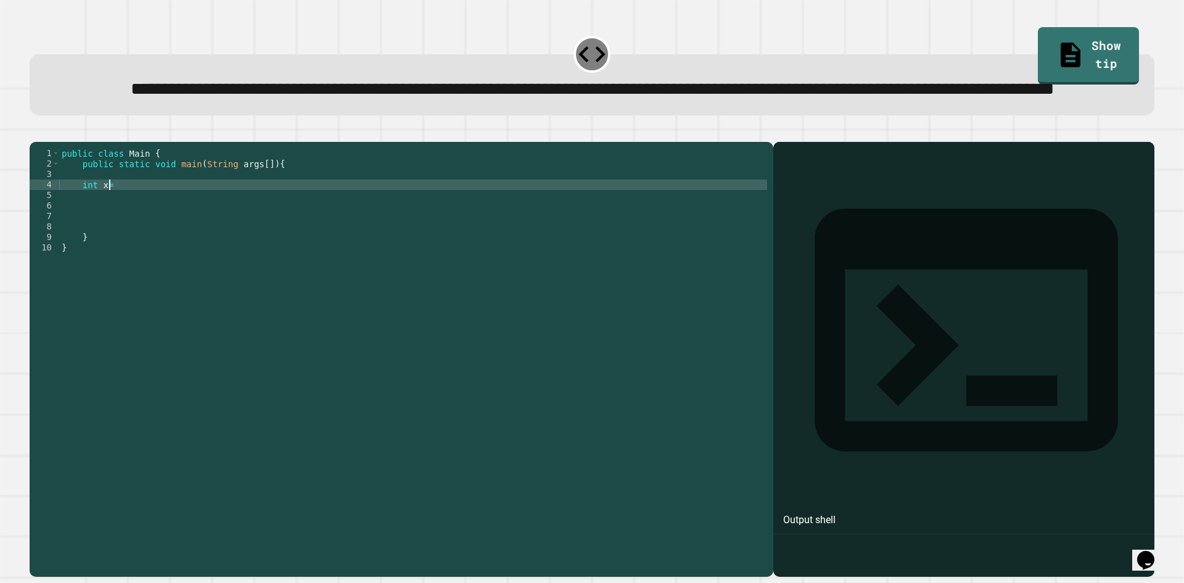
scroll to position [0, 2]
type textarea "********"
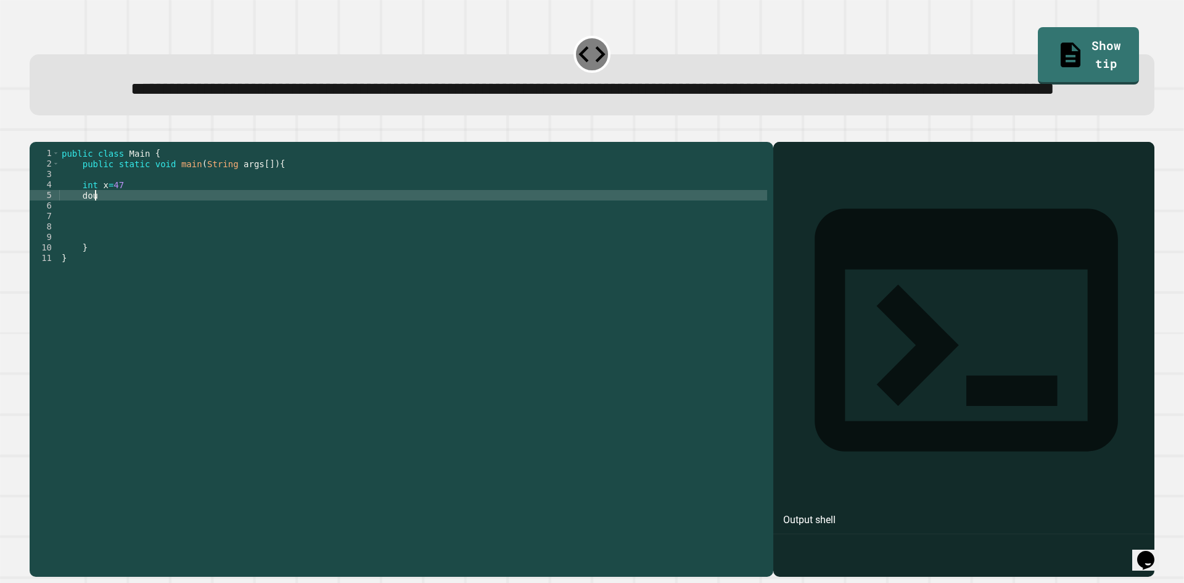
scroll to position [0, 1]
type textarea "*"
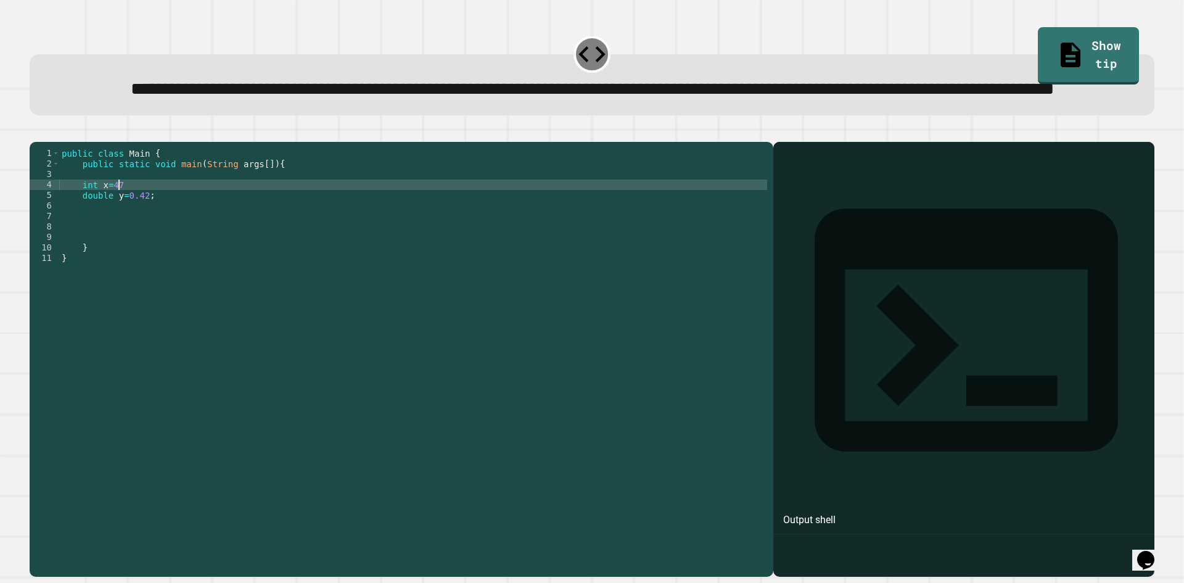
scroll to position [0, 4]
type textarea "**********"
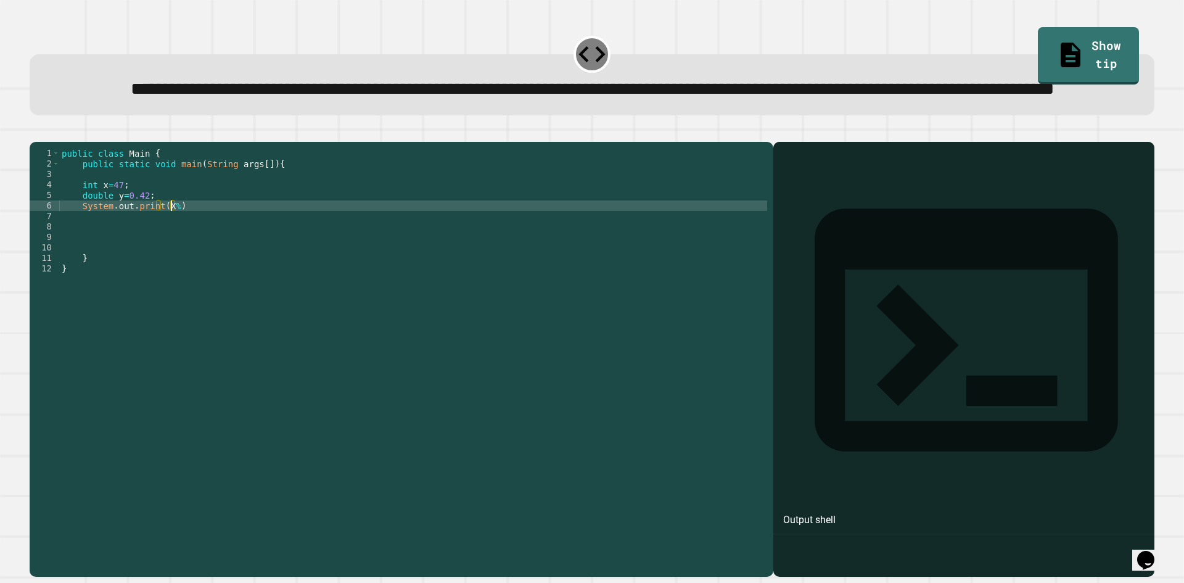
scroll to position [0, 7]
click at [197, 254] on div "public class Main { public static void main ( String args [ ]) { int x = 47 ; d…" at bounding box center [413, 331] width 708 height 367
click at [36, 132] on icon "button" at bounding box center [36, 132] width 0 height 0
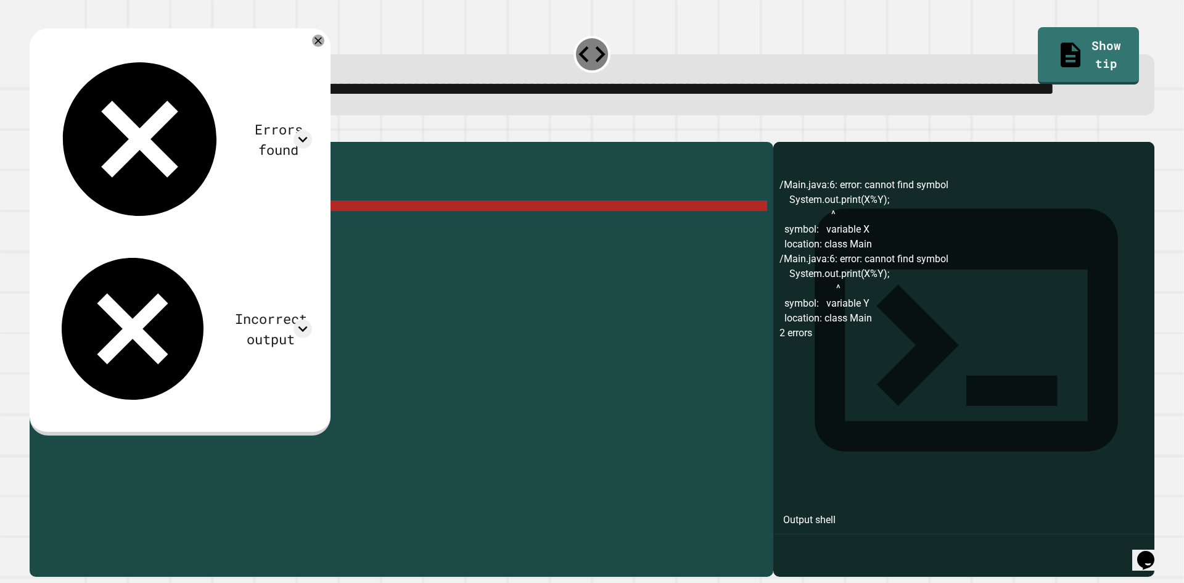
click at [158, 257] on div "public class Main { public static void main ( String args [ ]) { int x = 47 ; d…" at bounding box center [413, 331] width 708 height 367
click at [131, 257] on div "public class Main { public static void main ( String args [ ]) { int x = 47 ; d…" at bounding box center [413, 331] width 708 height 367
click at [165, 251] on div "public class Main { public static void main ( String args [ ]) { int x = 47 ; d…" at bounding box center [413, 331] width 708 height 367
click at [186, 254] on div "public class Main { public static void main ( String args [ ]) { int x = 47 ; d…" at bounding box center [413, 331] width 708 height 367
click at [173, 252] on div "public class Main { public static void main ( String args [ ]) { int x = 47 ; d…" at bounding box center [413, 331] width 708 height 367
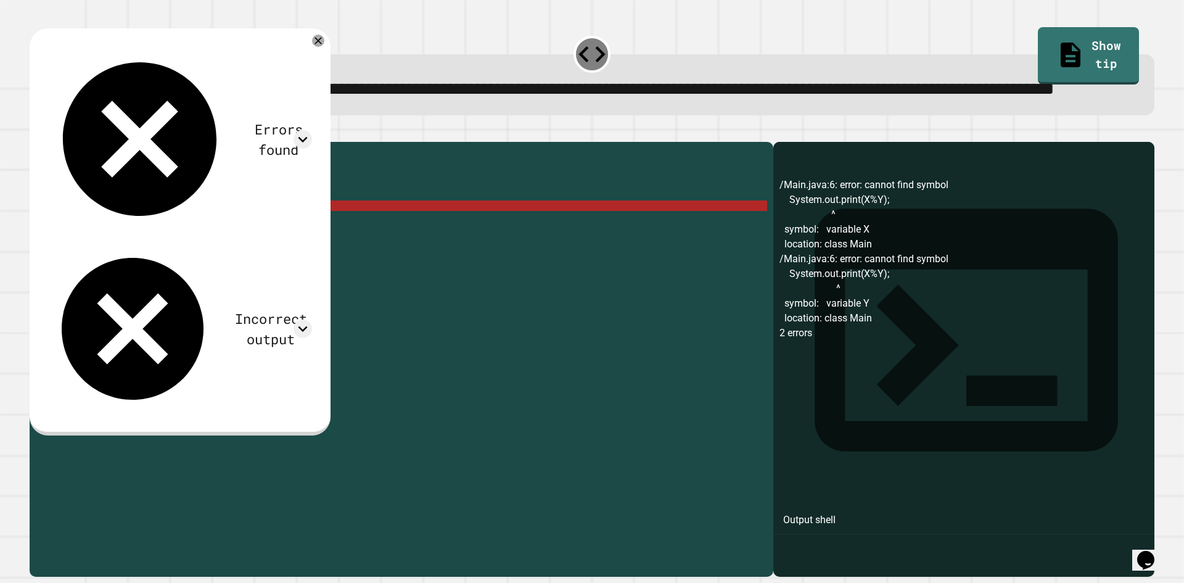
click at [830, 242] on div "/Main.java:6: error: cannot find symbol System.out.print(X%Y); ^ symbol: variab…" at bounding box center [964, 377] width 369 height 399
click at [134, 252] on div "public class Main { public static void main ( String args [ ]) { int x = 47 ; d…" at bounding box center [413, 331] width 708 height 367
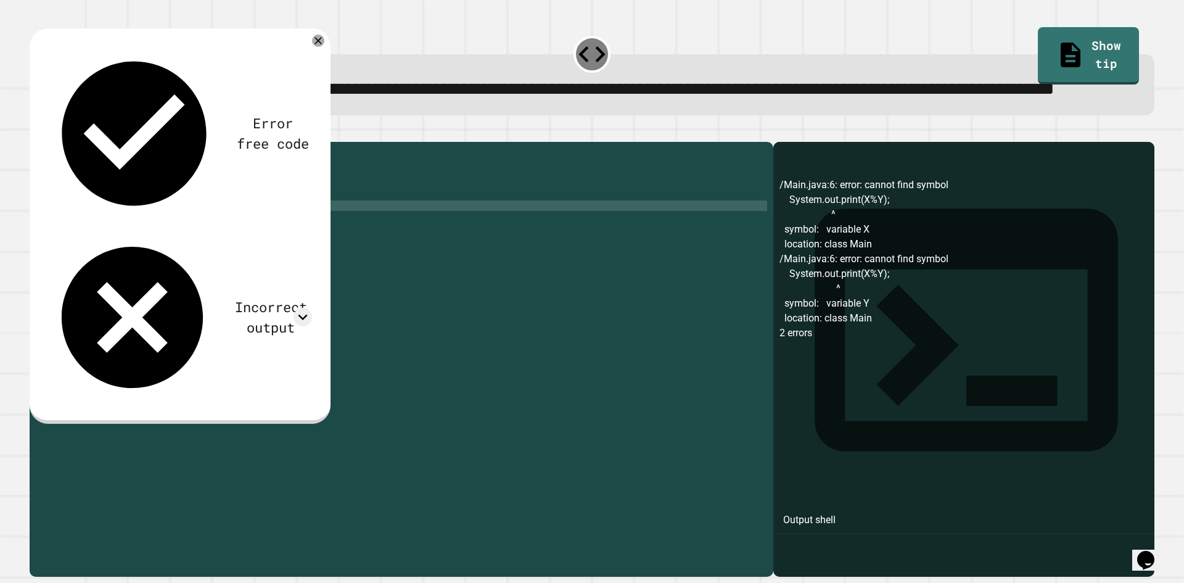
click at [36, 132] on icon "button" at bounding box center [36, 132] width 0 height 0
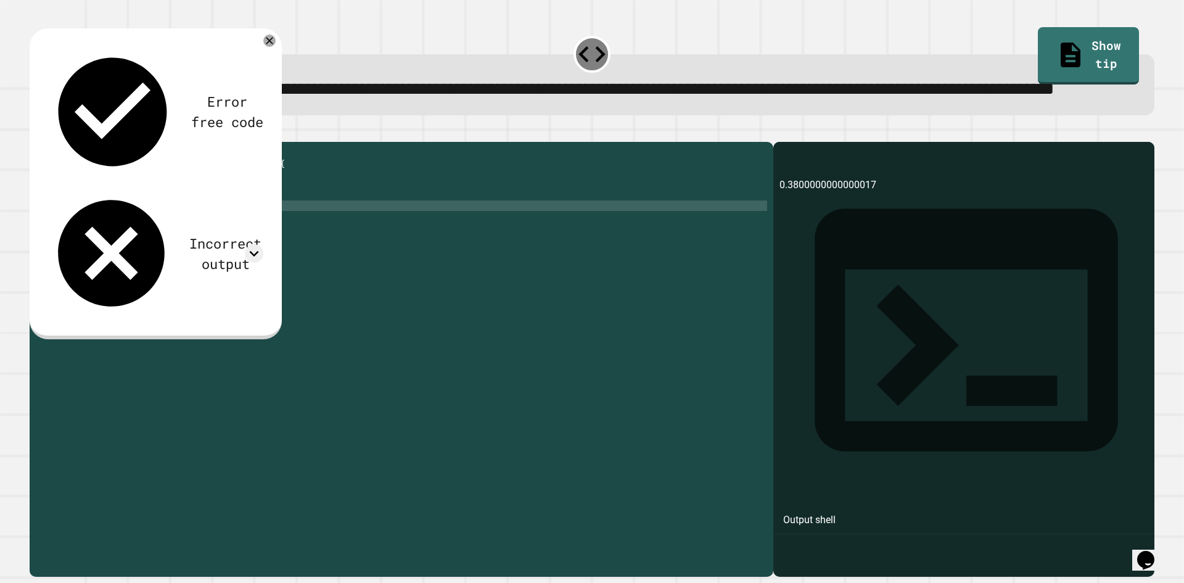
click at [141, 243] on div "public class Main { public static void main ( String args [ ]) { int x = 47 ; d…" at bounding box center [413, 331] width 708 height 367
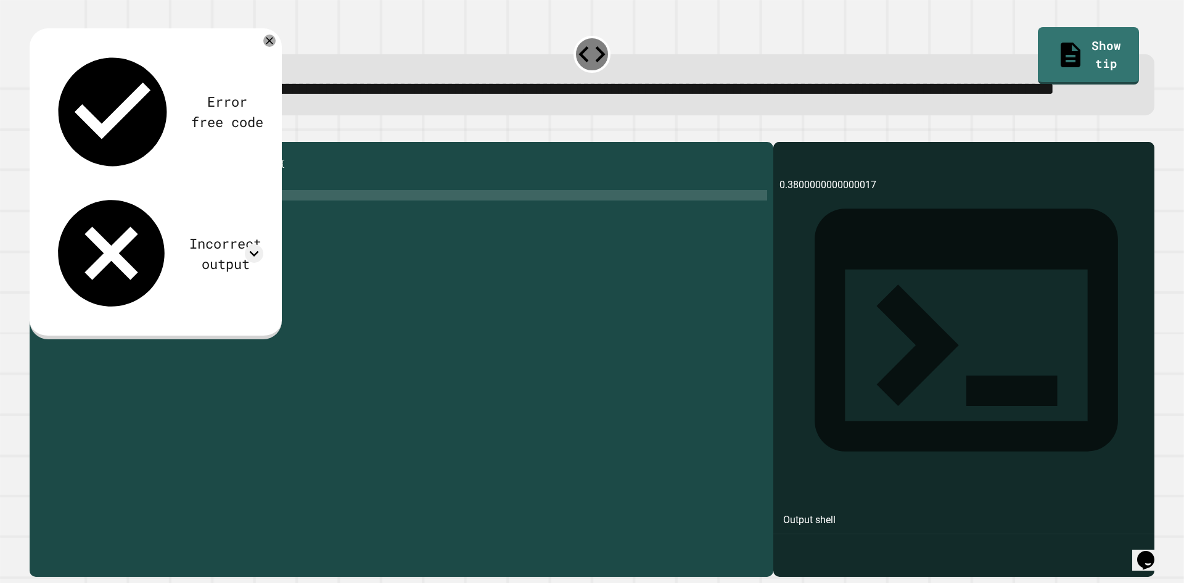
scroll to position [0, 5]
click at [36, 132] on icon "button" at bounding box center [36, 132] width 0 height 0
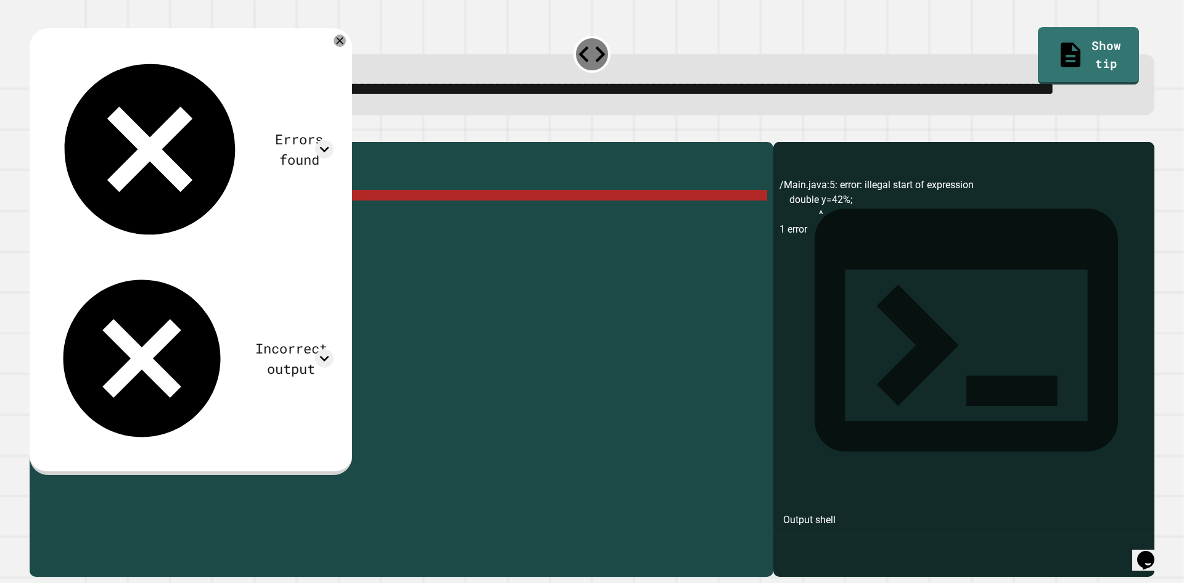
click at [108, 245] on div "public class Main { public static void main ( String args [ ]) { int x = 47 ; d…" at bounding box center [413, 331] width 708 height 367
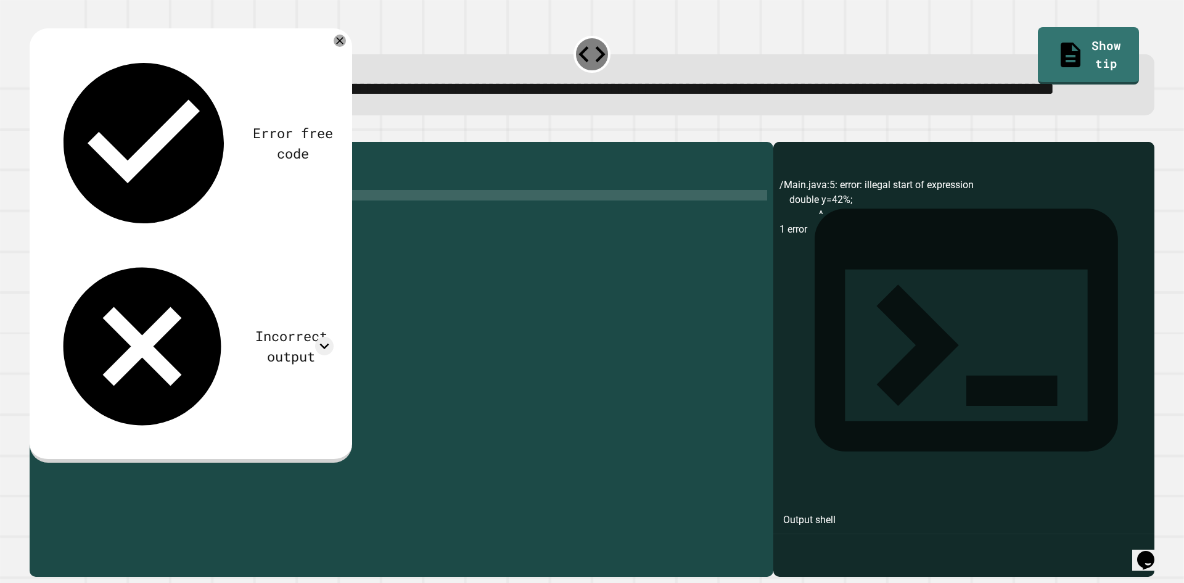
scroll to position [0, 2]
click at [36, 132] on icon "button" at bounding box center [36, 132] width 0 height 0
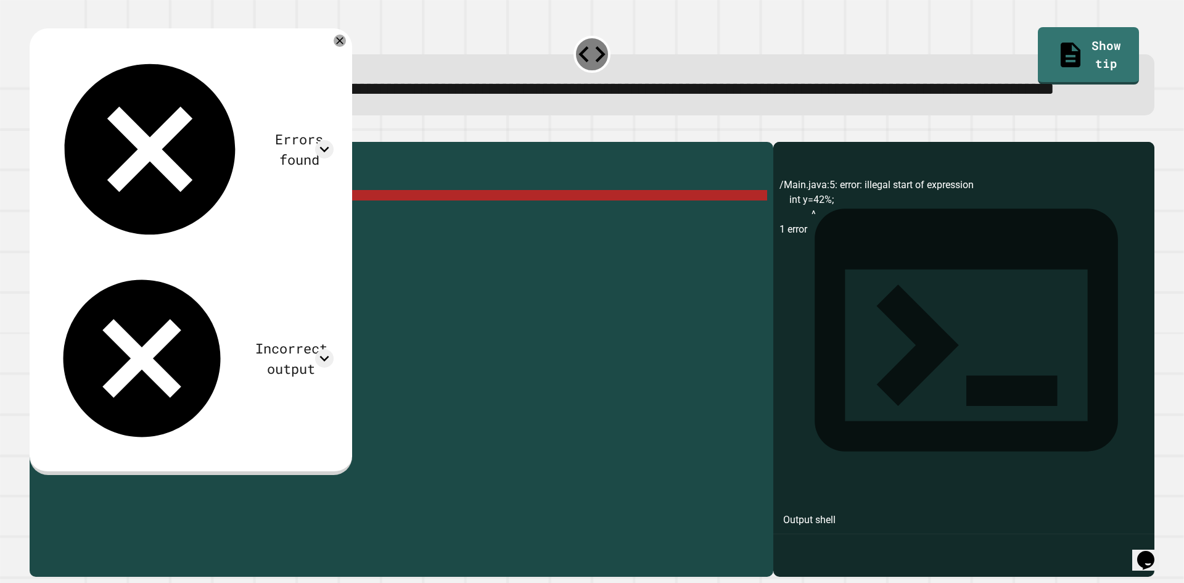
click at [107, 244] on div "public class Main { public static void main ( String args [ ]) { int x = 47 ; i…" at bounding box center [413, 331] width 708 height 367
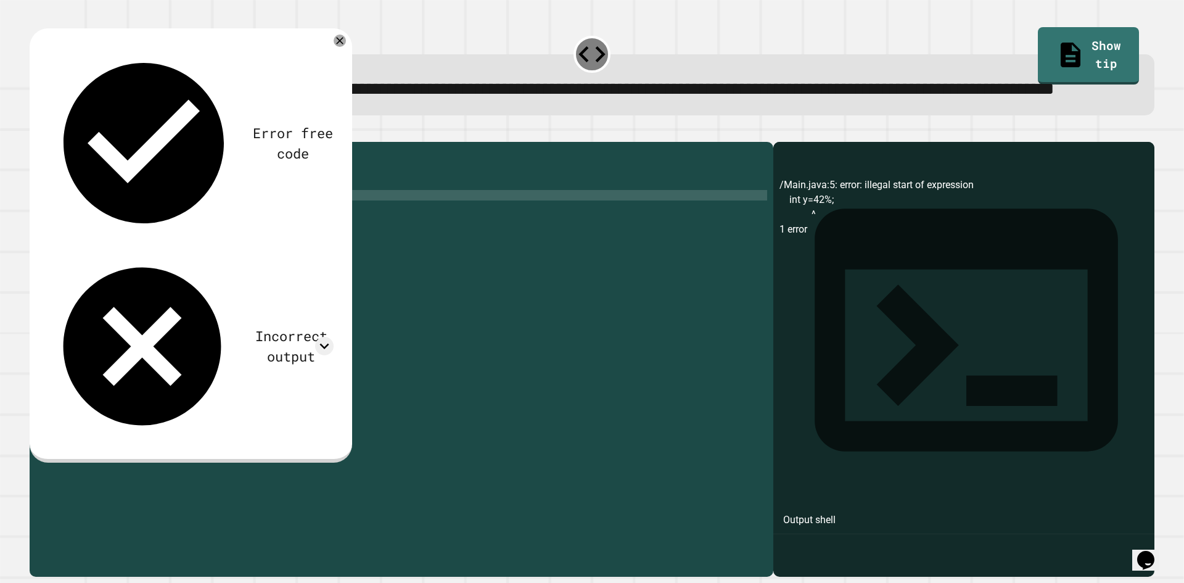
scroll to position [0, 4]
click at [36, 132] on button "button" at bounding box center [36, 132] width 0 height 0
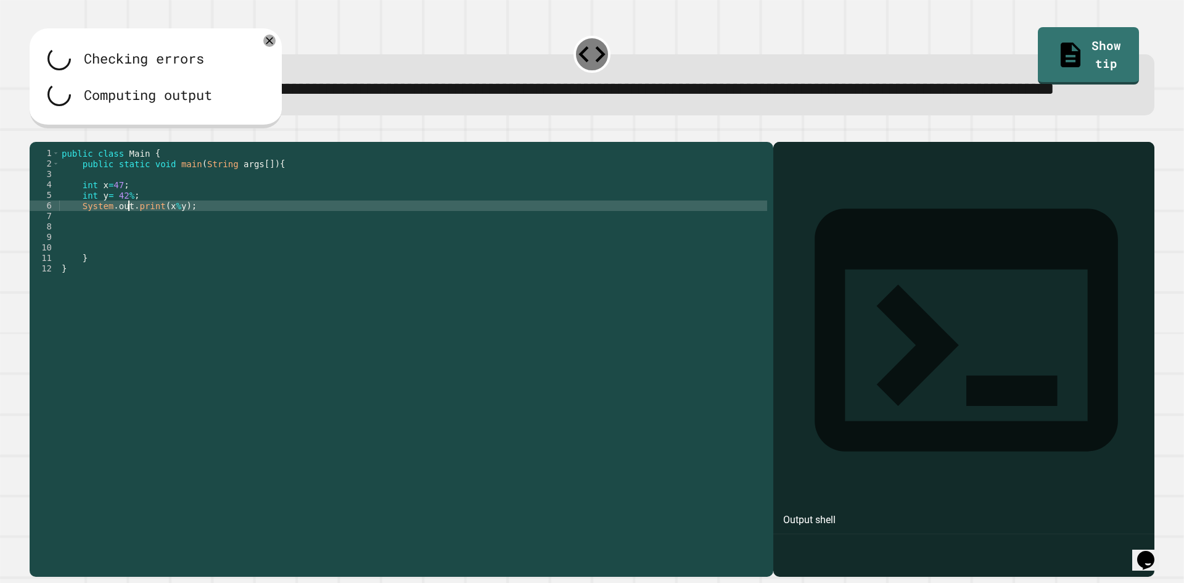
click at [127, 249] on div "public class Main { public static void main ( String args [ ]) { int x = 47 ; i…" at bounding box center [413, 331] width 708 height 367
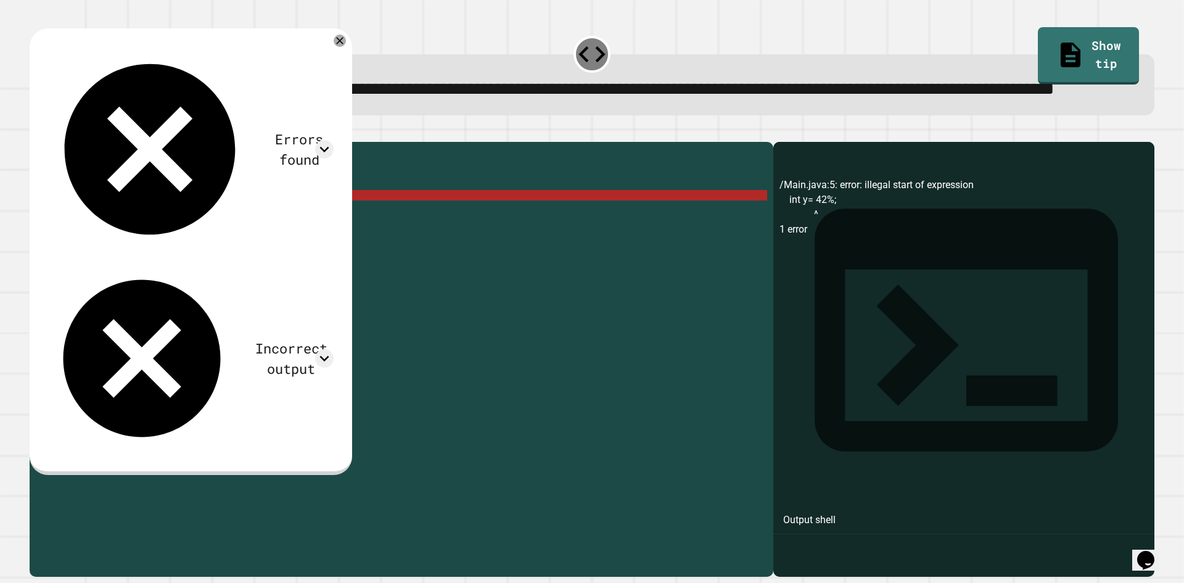
click at [127, 242] on div "public class Main { public static void main ( String args [ ]) { int x = 47 ; i…" at bounding box center [413, 331] width 708 height 367
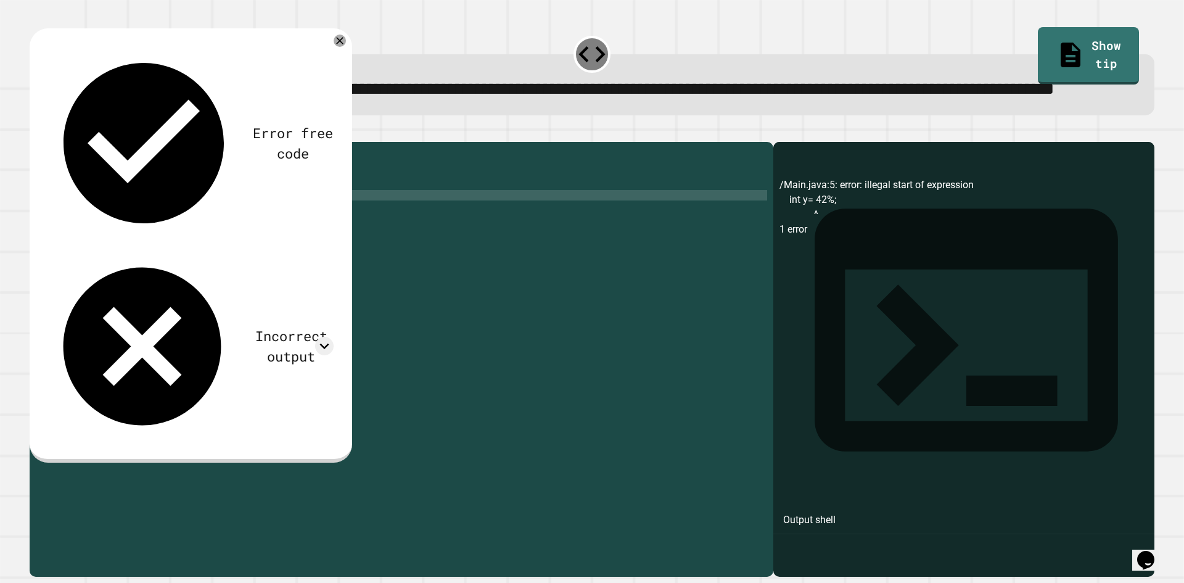
scroll to position [0, 4]
click at [91, 245] on div "public class Main { public static void main ( String args [ ]) { int x = 47 ; i…" at bounding box center [413, 331] width 708 height 367
click at [47, 144] on icon "button" at bounding box center [44, 139] width 7 height 9
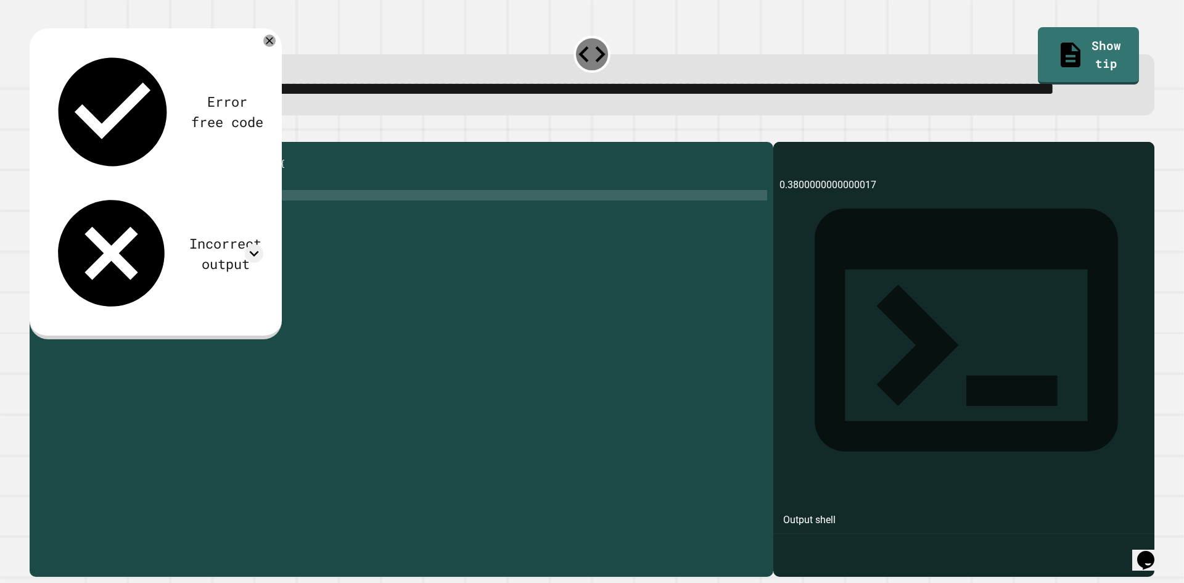
click at [716, 153] on div "**********" at bounding box center [591, 352] width 1137 height 461
click at [188, 233] on div "Incorrect output" at bounding box center [226, 253] width 76 height 41
click at [176, 252] on div "public class Main { public static void main ( String args [ ]) { int x = 47 ; d…" at bounding box center [413, 331] width 708 height 367
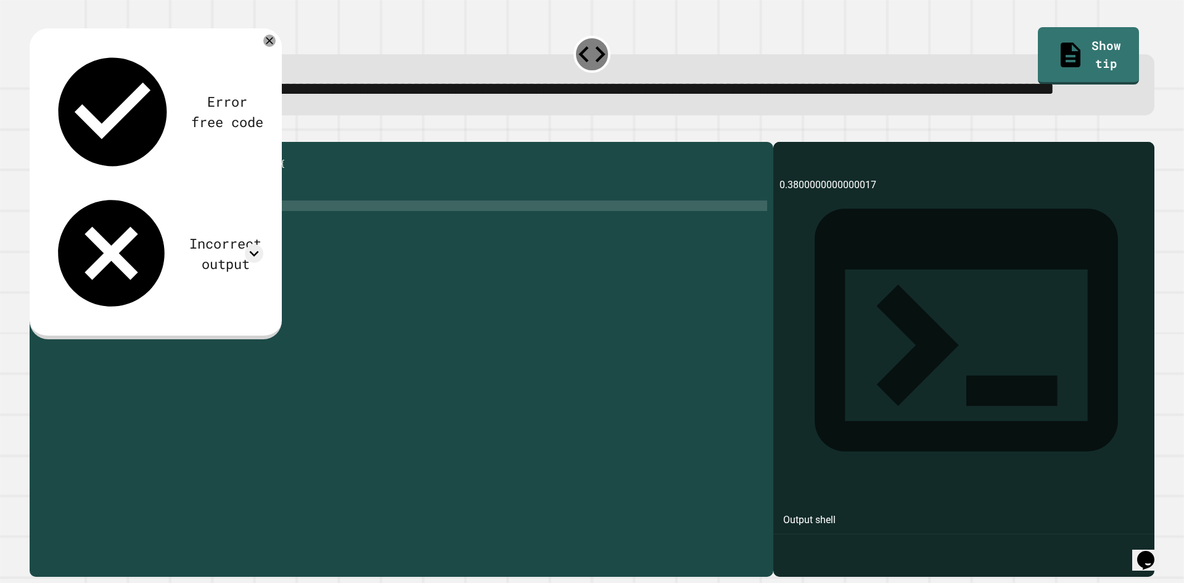
click at [151, 244] on div "public class Main { public static void main ( String args [ ]) { int x = 47 ; d…" at bounding box center [413, 331] width 708 height 367
click at [189, 256] on div "public class Main { public static void main ( String args [ ]) { int x = 47 ; d…" at bounding box center [413, 331] width 708 height 367
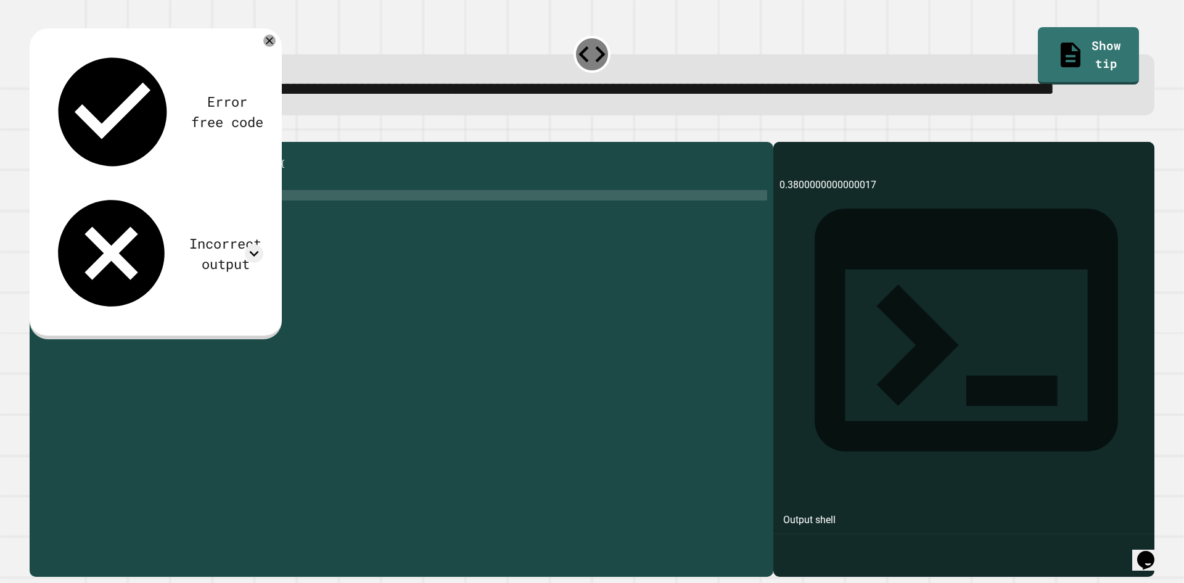
click at [160, 239] on div "public class Main { public static void main ( String args [ ]) { int x = 47 ; d…" at bounding box center [413, 331] width 708 height 367
click at [147, 242] on div "public class Main { public static void main ( String args [ ]) { int x = 47 ; d…" at bounding box center [413, 331] width 708 height 367
click at [110, 245] on div "public class Main { public static void main ( String args [ ]) { int x = 47 ; d…" at bounding box center [413, 331] width 708 height 367
click at [142, 246] on div "public class Main { public static void main ( String args [ ]) { int x = 47 ; d…" at bounding box center [413, 331] width 708 height 367
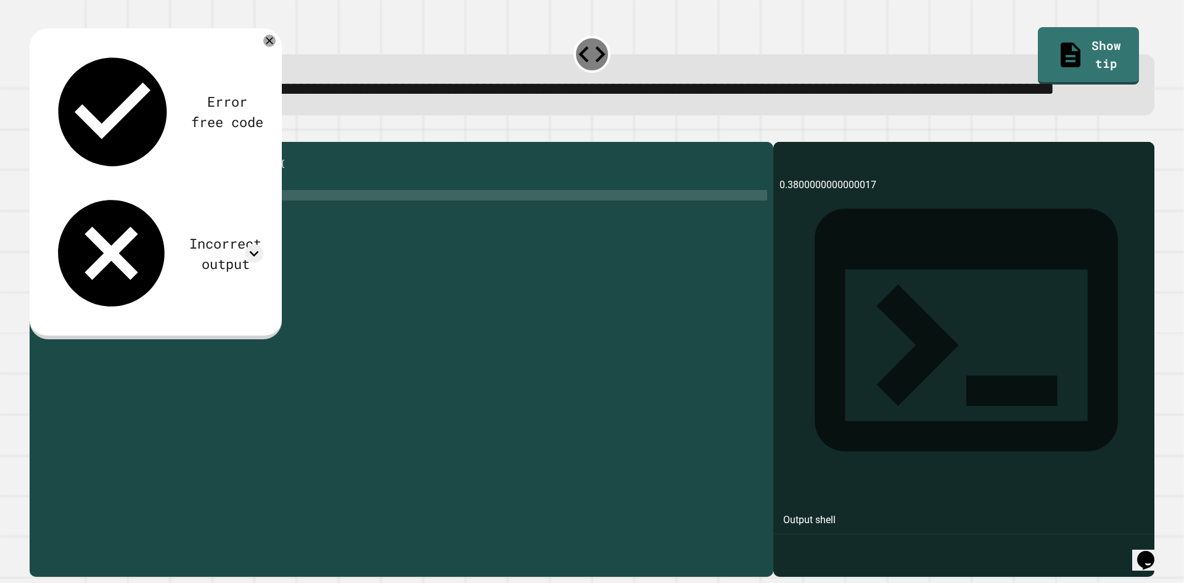
click at [106, 244] on div "public class Main { public static void main ( String args [ ]) { int x = 47 ; d…" at bounding box center [413, 331] width 708 height 367
click at [113, 247] on div "public class Main { public static void main ( String args [ ]) { int x = 47 ; y…" at bounding box center [413, 331] width 708 height 367
click at [85, 242] on div "public class Main { public static void main ( String args [ ]) { int x = 47 ; y…" at bounding box center [413, 331] width 708 height 367
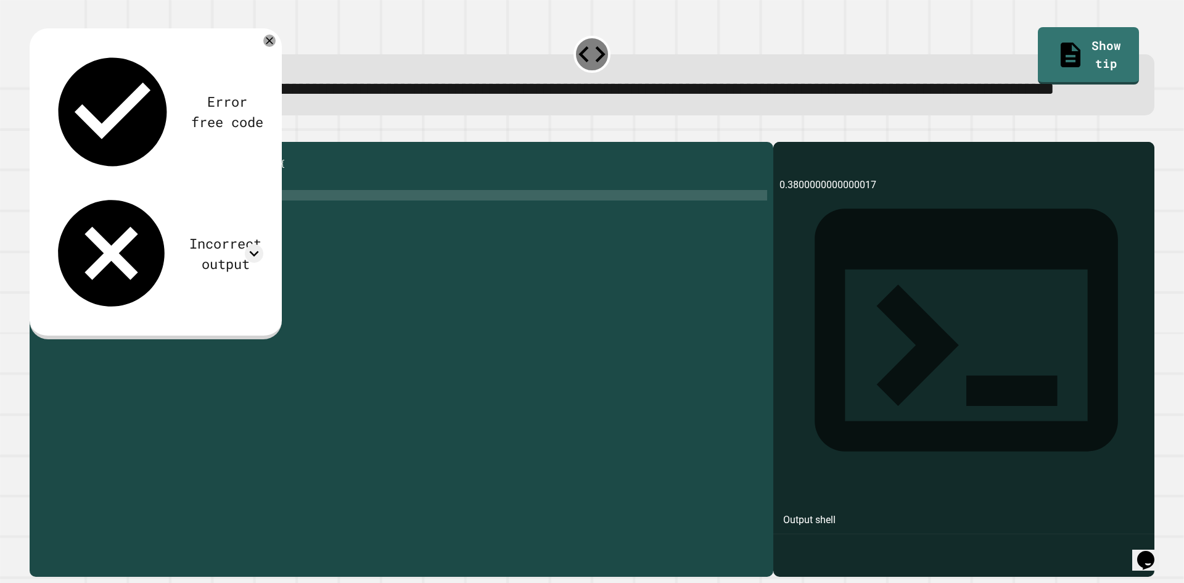
scroll to position [0, 4]
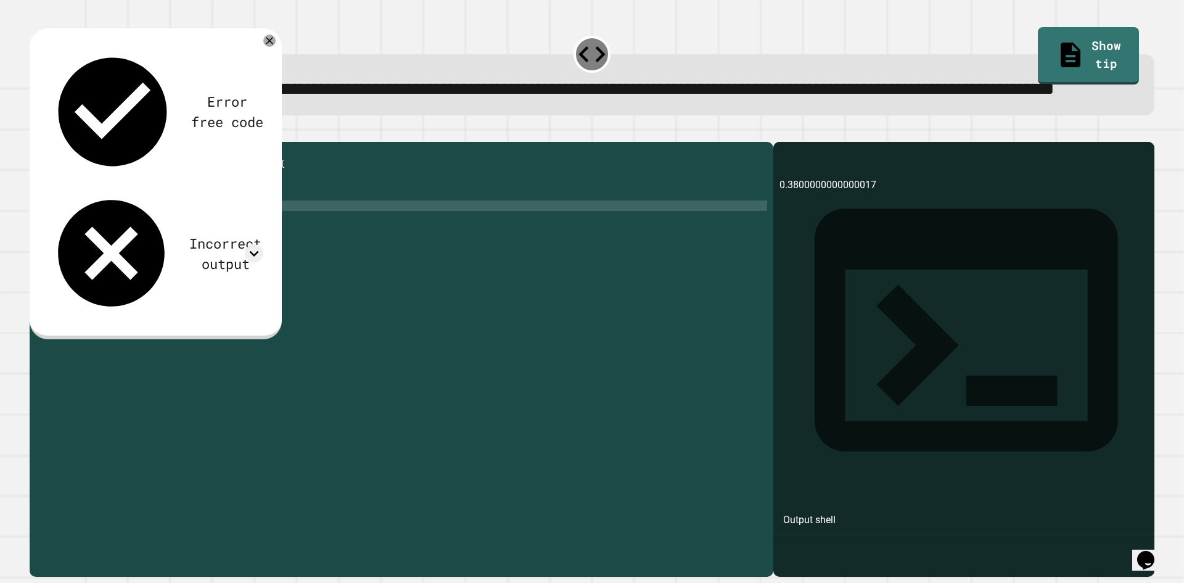
click at [173, 257] on div "public class Main { public static void main ( String args [ ]) { int x = 47 ; i…" at bounding box center [413, 331] width 708 height 367
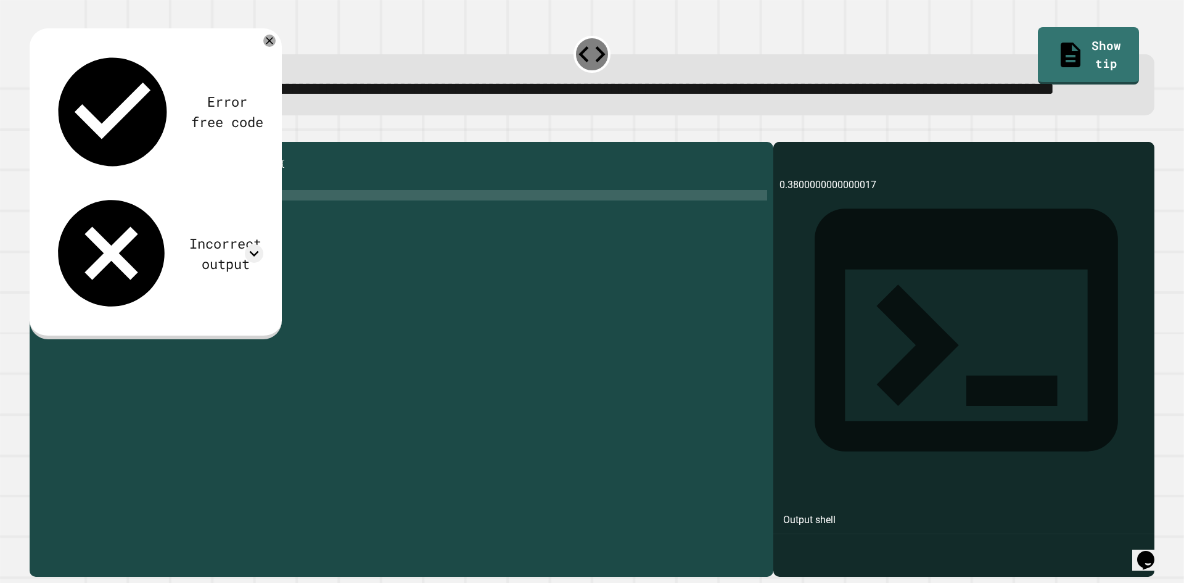
click at [114, 243] on div "public class Main { public static void main ( String args [ ]) { int x = 47 ; i…" at bounding box center [413, 331] width 708 height 367
click at [36, 132] on icon "button" at bounding box center [36, 132] width 0 height 0
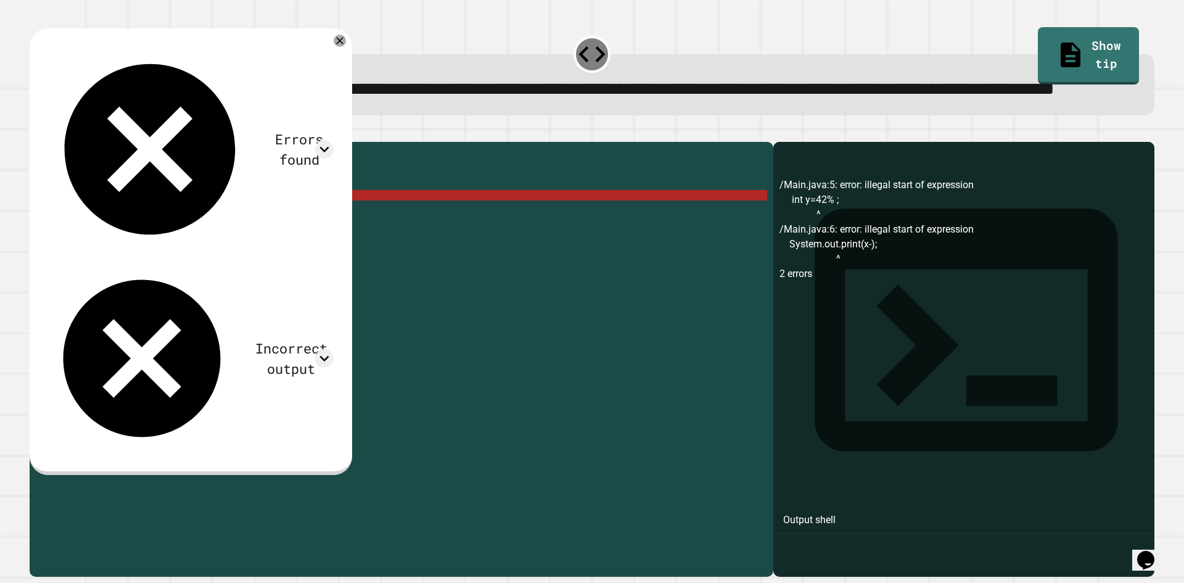
click at [97, 244] on div "public class Main { public static void main ( String args [ ]) { int x = 47 ; i…" at bounding box center [413, 331] width 708 height 367
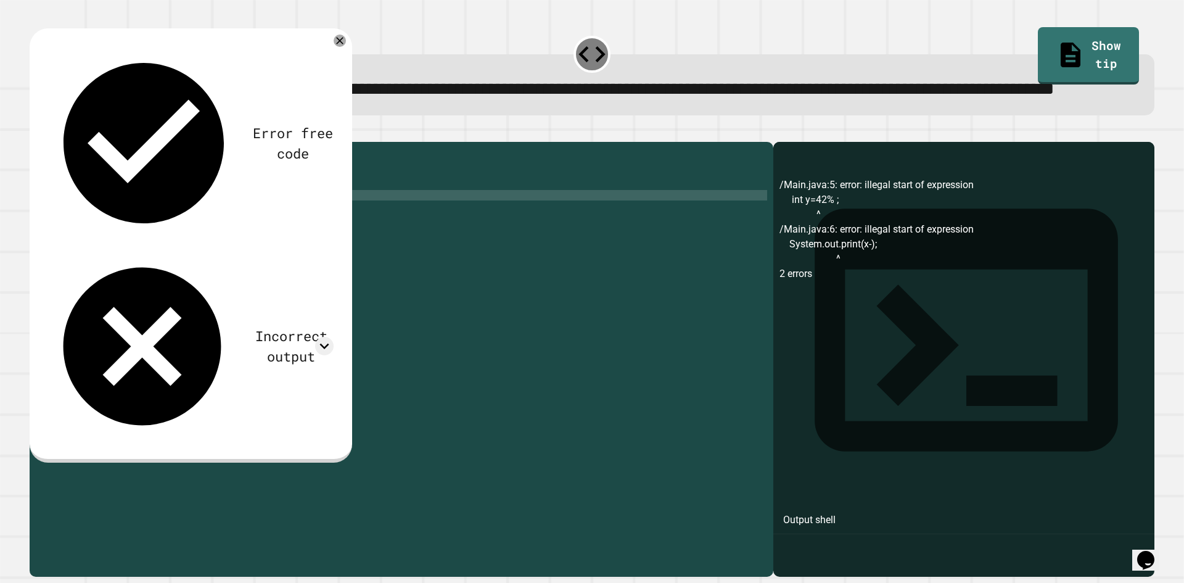
scroll to position [0, 3]
click at [36, 132] on icon "button" at bounding box center [36, 132] width 0 height 0
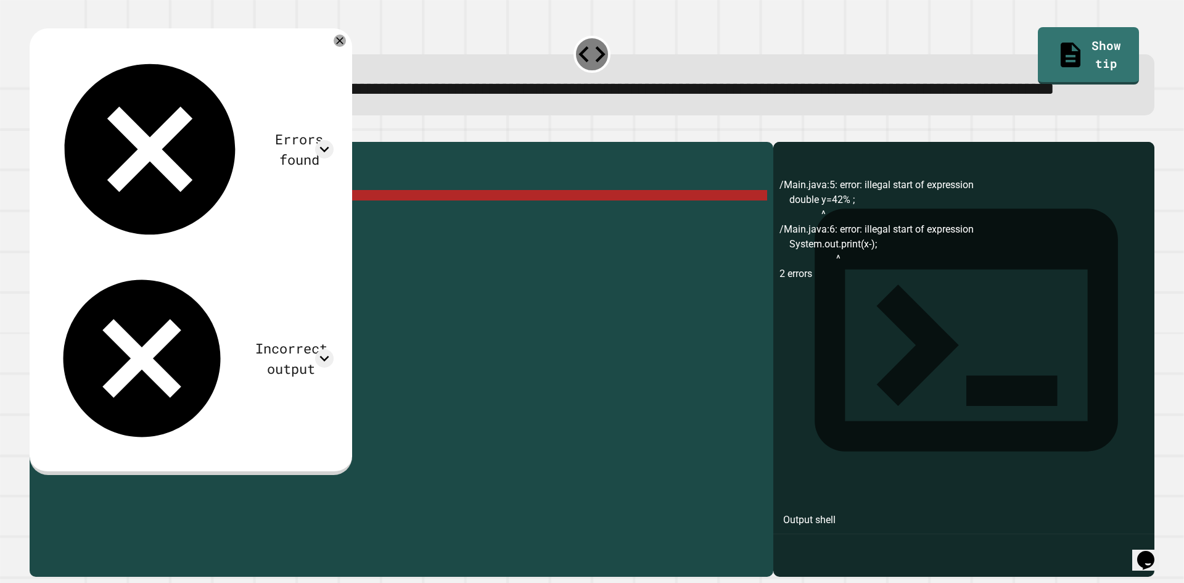
click at [138, 244] on div "public class Main { public static void main ( String args [ ]) { int x = 47 ; d…" at bounding box center [413, 331] width 708 height 367
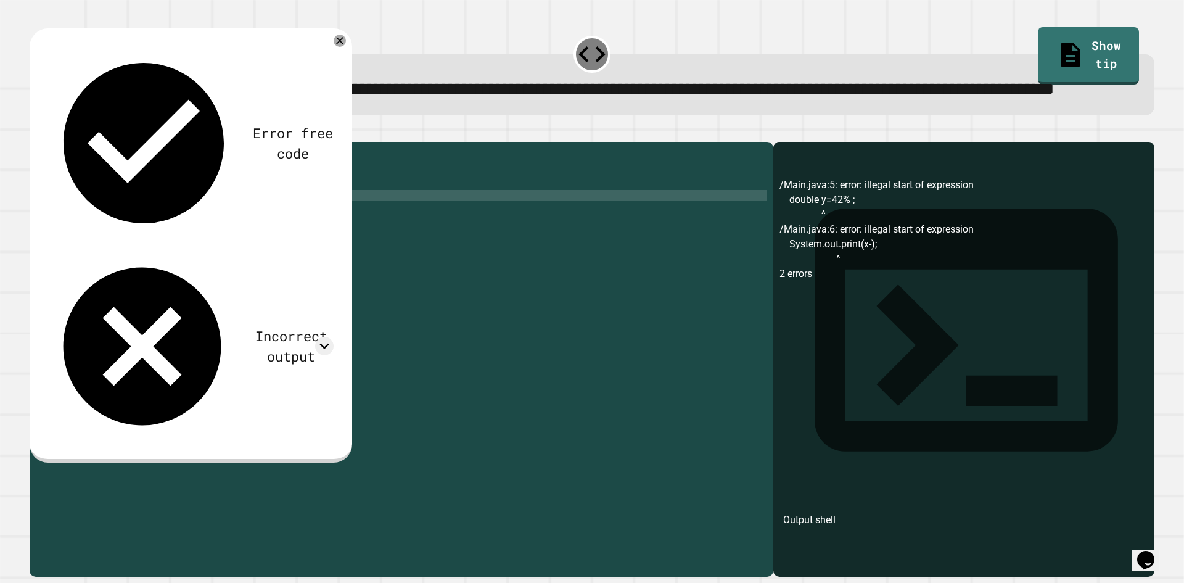
scroll to position [0, 4]
click at [168, 255] on div "public class Main { public static void main ( String args [ ]) { int x = 47 ; d…" at bounding box center [413, 331] width 708 height 367
click at [171, 255] on div "public class Main { public static void main ( String args [ ]) { int x = 47 ; d…" at bounding box center [413, 331] width 708 height 367
click at [137, 253] on div "public class Main { public static void main ( String args [ ]) { int x = 47 ; d…" at bounding box center [413, 331] width 708 height 367
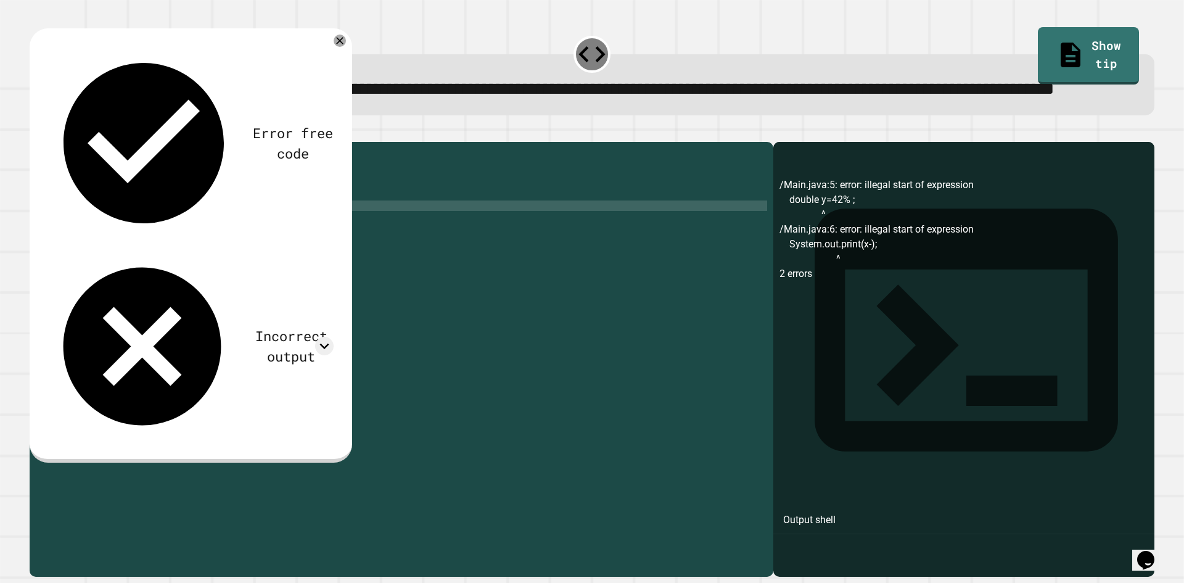
click at [123, 245] on div "public class Main { public static void main ( String args [ ]) { int x = 47 ; d…" at bounding box center [413, 331] width 708 height 367
click at [162, 249] on div "public class Main { public static void main ( String args [ ]) { int x = 47 ; d…" at bounding box center [413, 331] width 708 height 367
click at [122, 246] on div "public class Main { public static void main ( String args [ ]) { int x = 47 ; d…" at bounding box center [413, 331] width 708 height 367
type textarea "********"
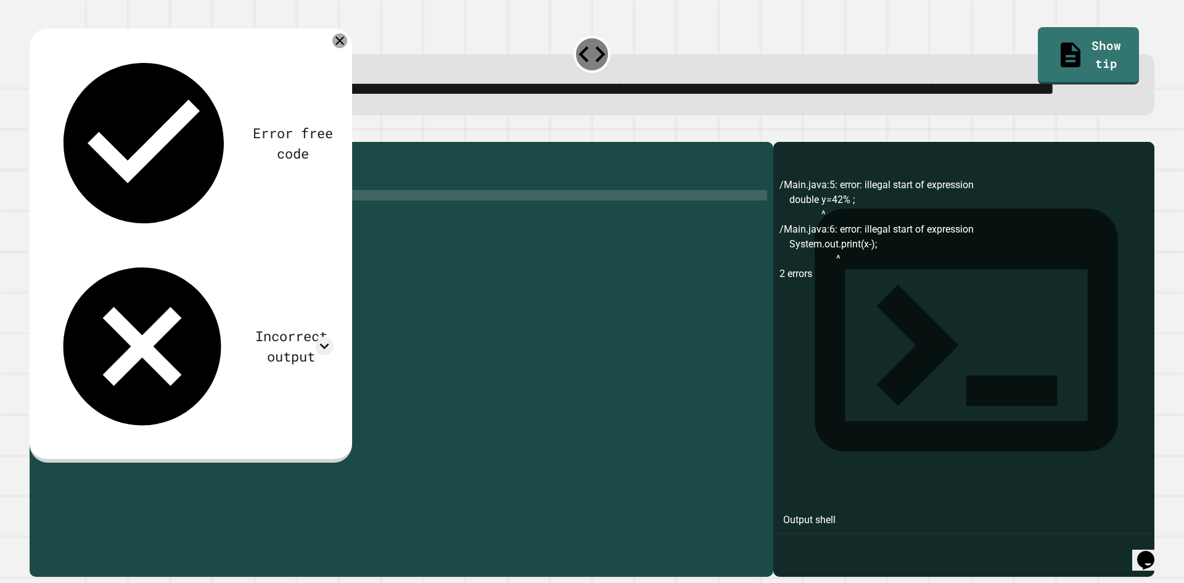
click at [347, 48] on icon at bounding box center [339, 40] width 15 height 15
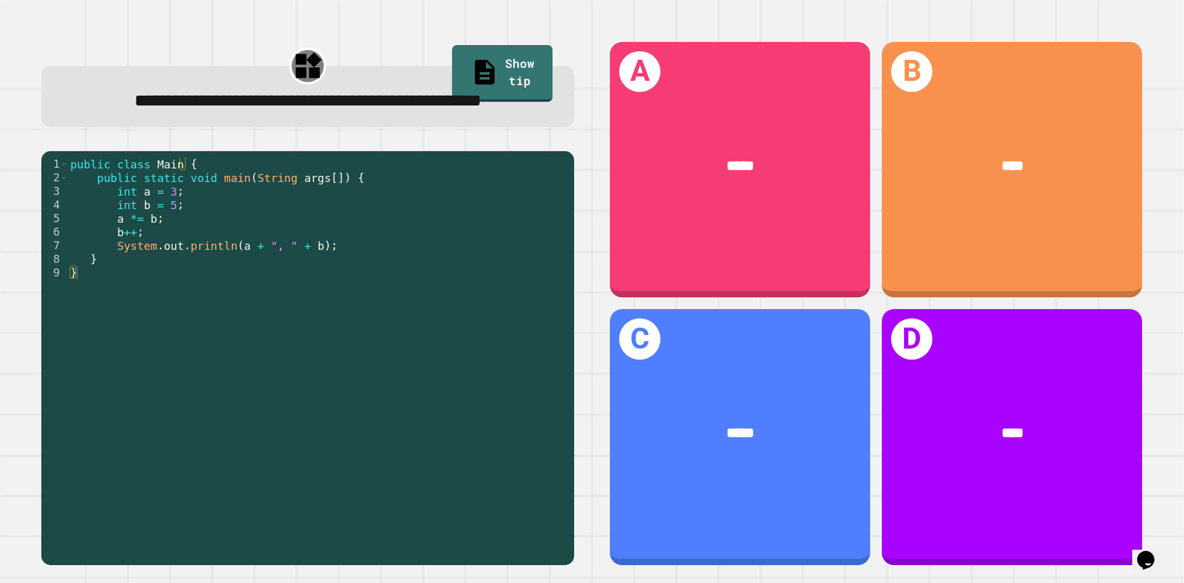
click at [152, 159] on div "**********" at bounding box center [307, 302] width 569 height 559
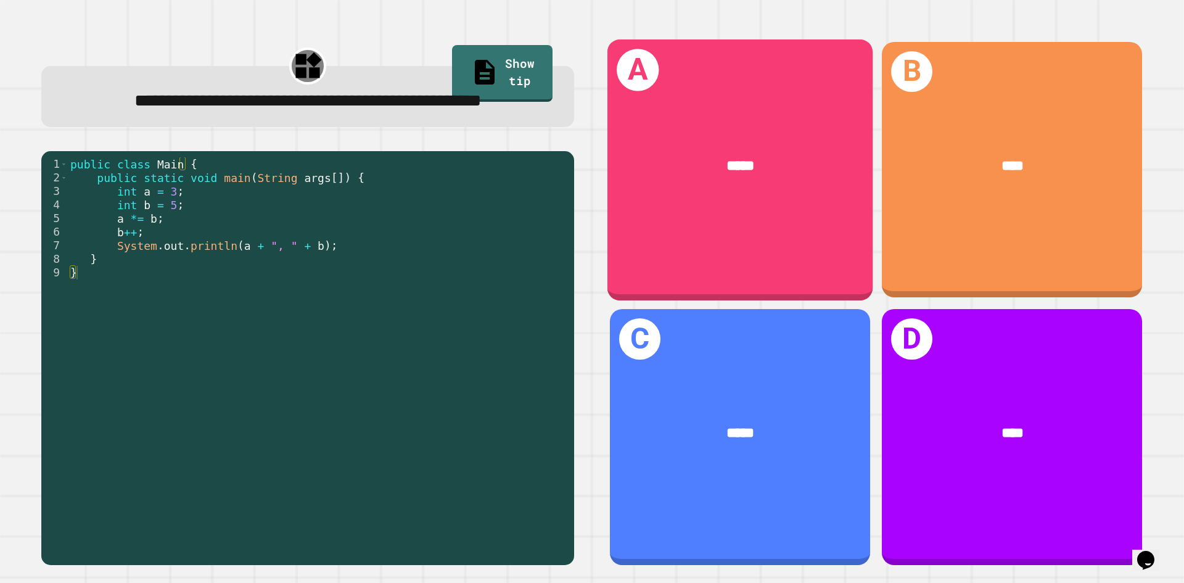
click at [608, 228] on div "A *****" at bounding box center [740, 169] width 265 height 261
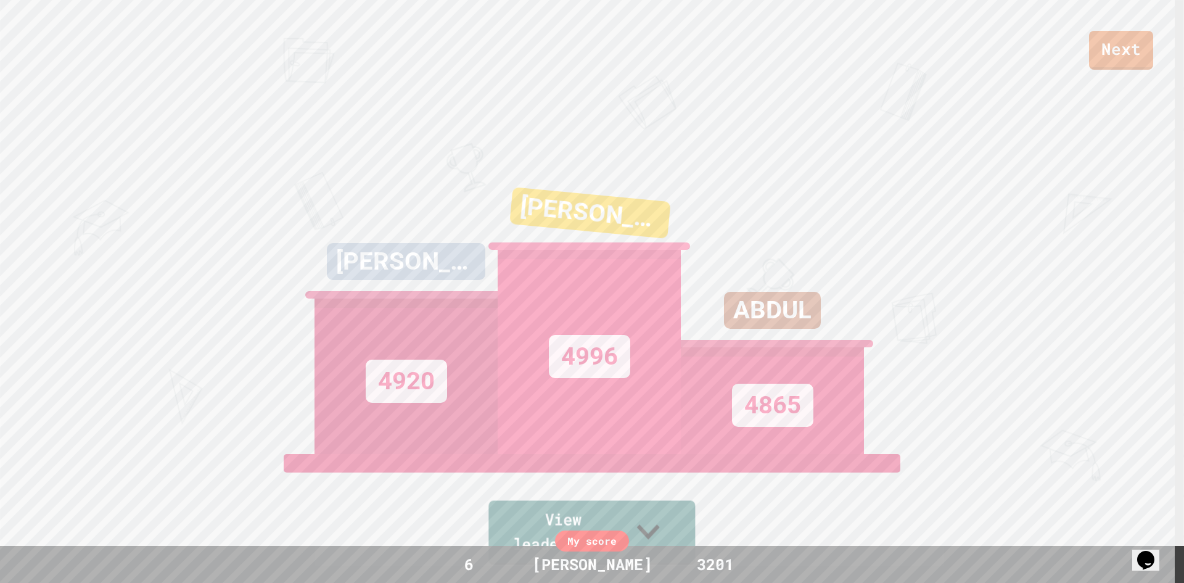
click at [514, 532] on link "View leaderboard" at bounding box center [592, 533] width 207 height 64
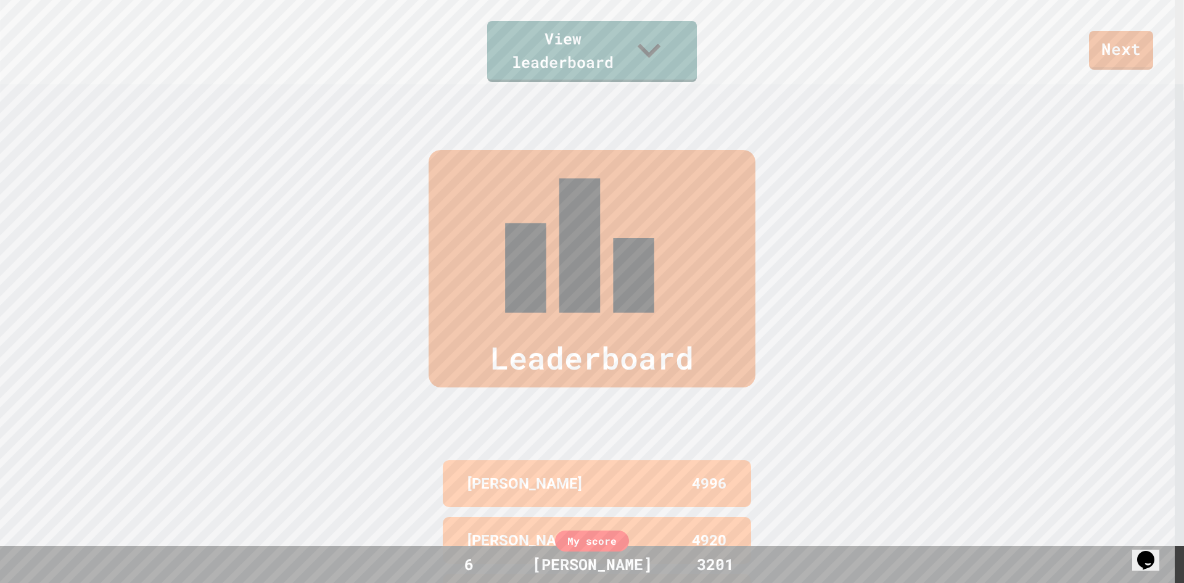
scroll to position [403, 0]
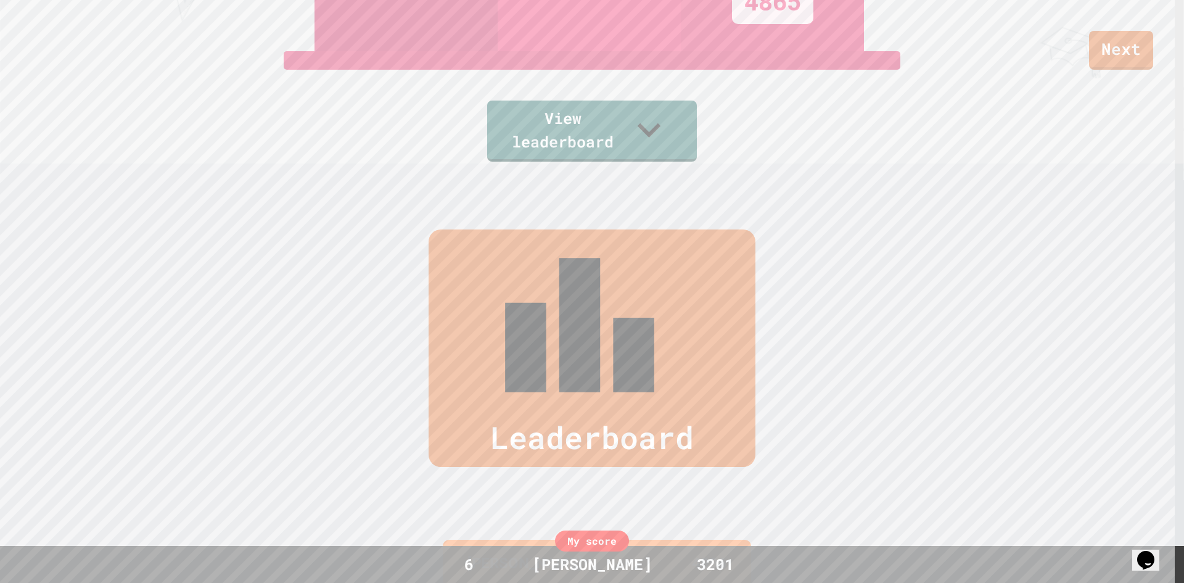
click at [617, 266] on div "Leaderboard" at bounding box center [592, 347] width 327 height 237
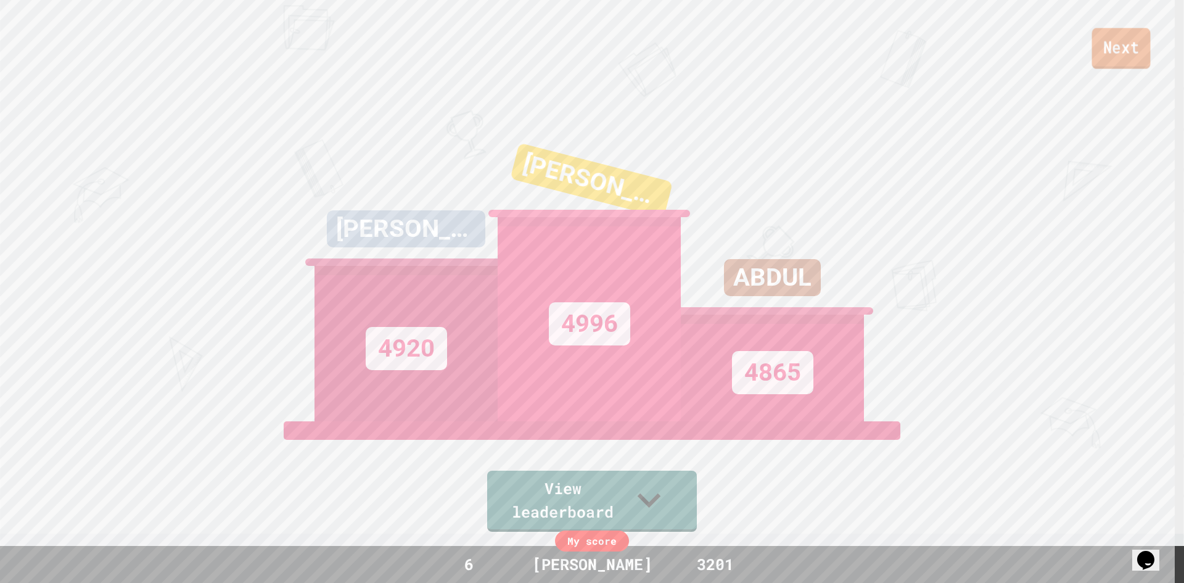
click at [1132, 55] on link "Next" at bounding box center [1121, 48] width 59 height 41
